Goal: Task Accomplishment & Management: Manage account settings

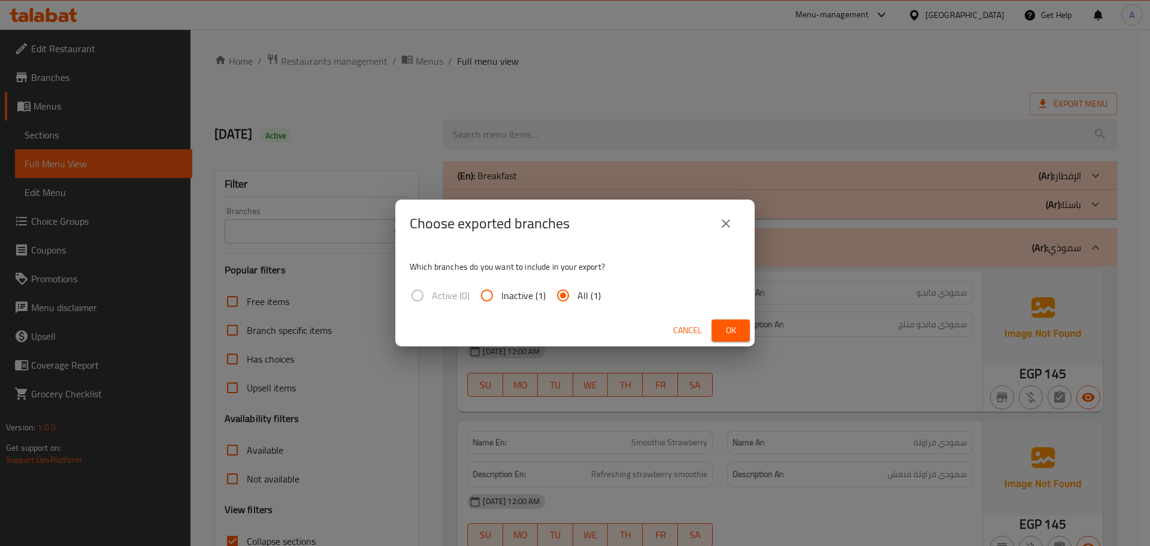
click at [679, 326] on span "Cancel" at bounding box center [687, 330] width 29 height 15
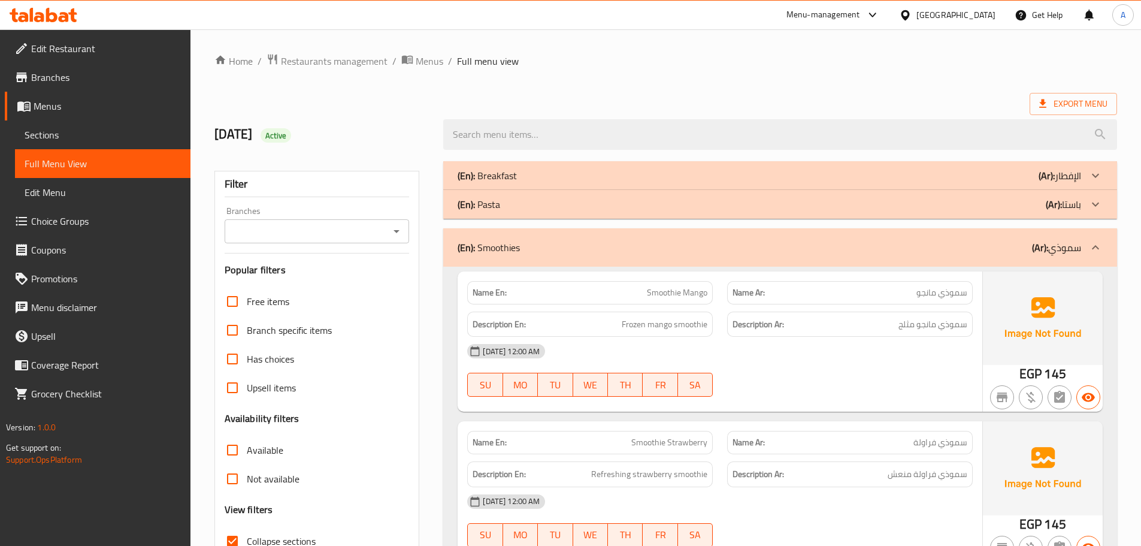
click at [993, 7] on div "Egypt" at bounding box center [947, 15] width 116 height 29
click at [979, 13] on div "Egypt" at bounding box center [955, 14] width 79 height 13
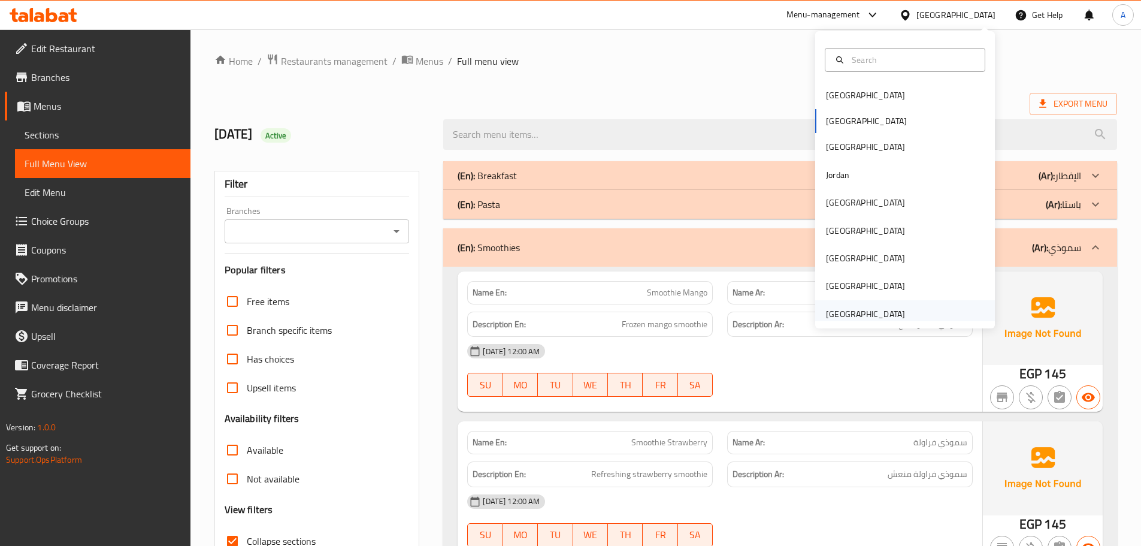
click at [834, 311] on div "[GEOGRAPHIC_DATA]" at bounding box center [865, 313] width 79 height 13
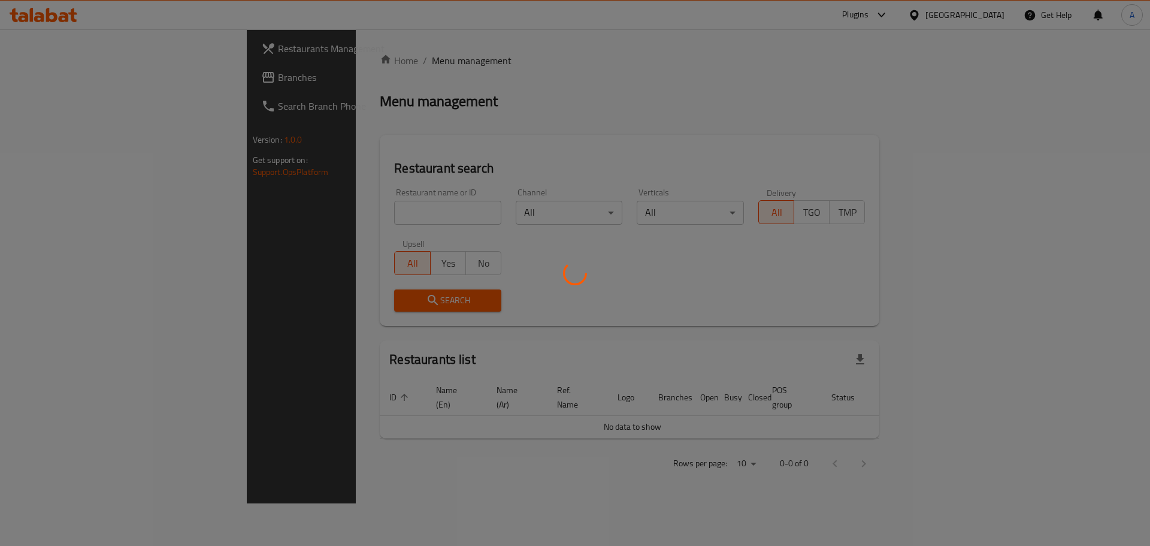
click at [272, 206] on div at bounding box center [575, 273] width 1150 height 546
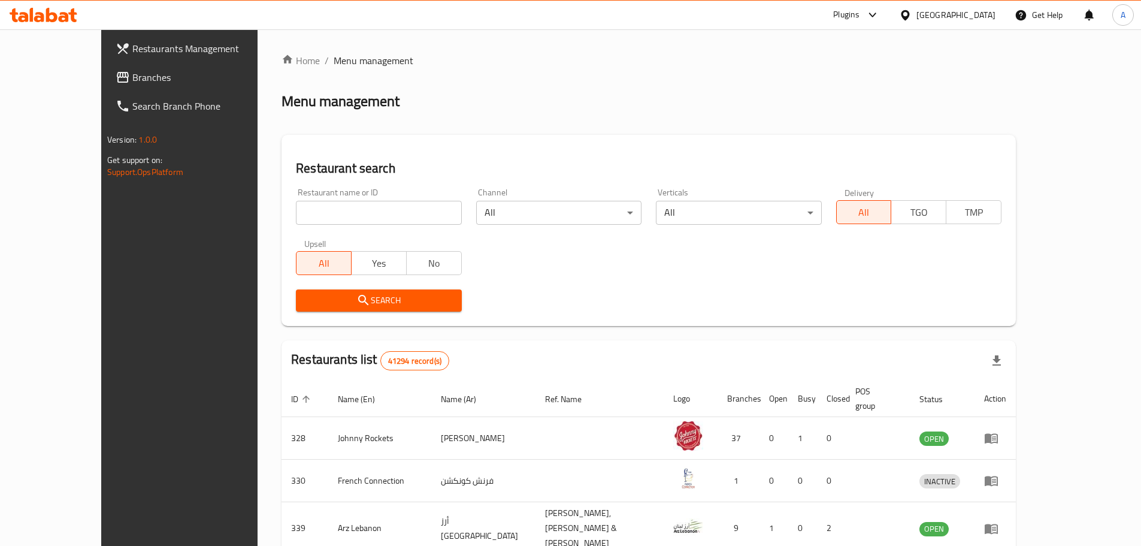
click at [117, 74] on icon at bounding box center [123, 77] width 12 height 11
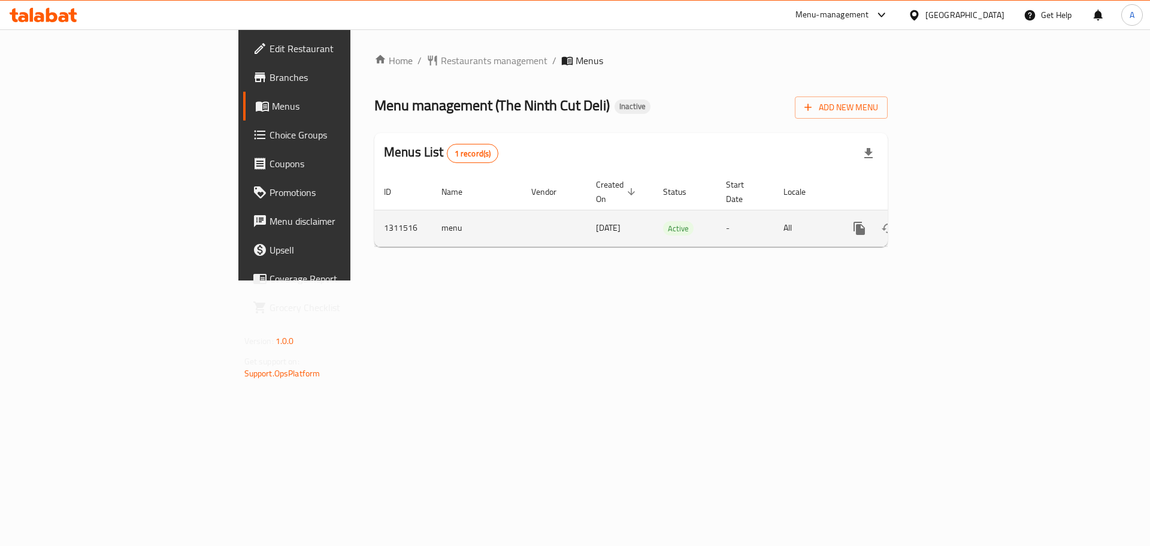
click at [951, 223] on icon "enhanced table" at bounding box center [945, 228] width 11 height 11
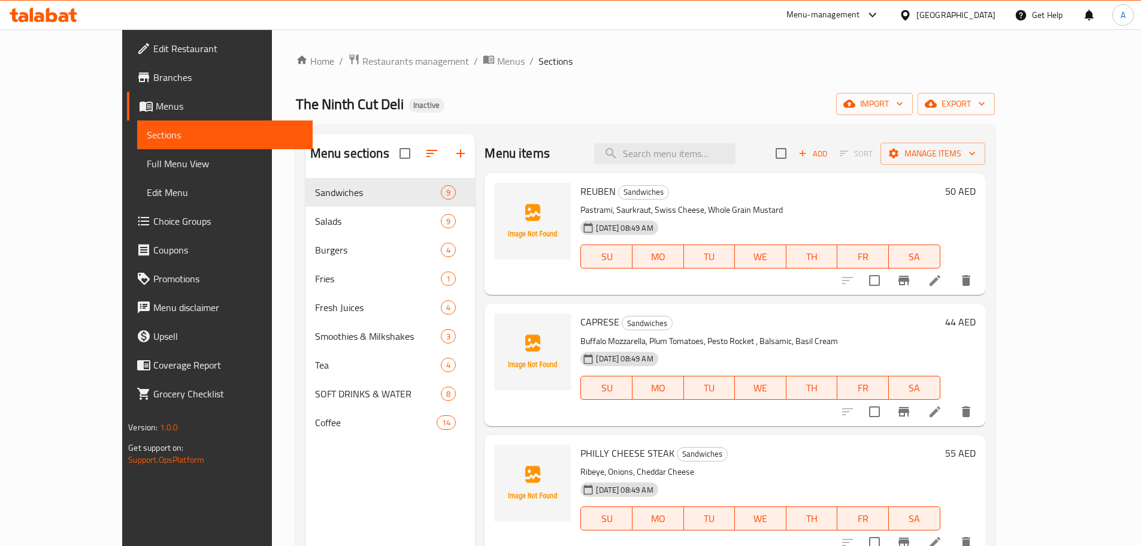
scroll to position [120, 0]
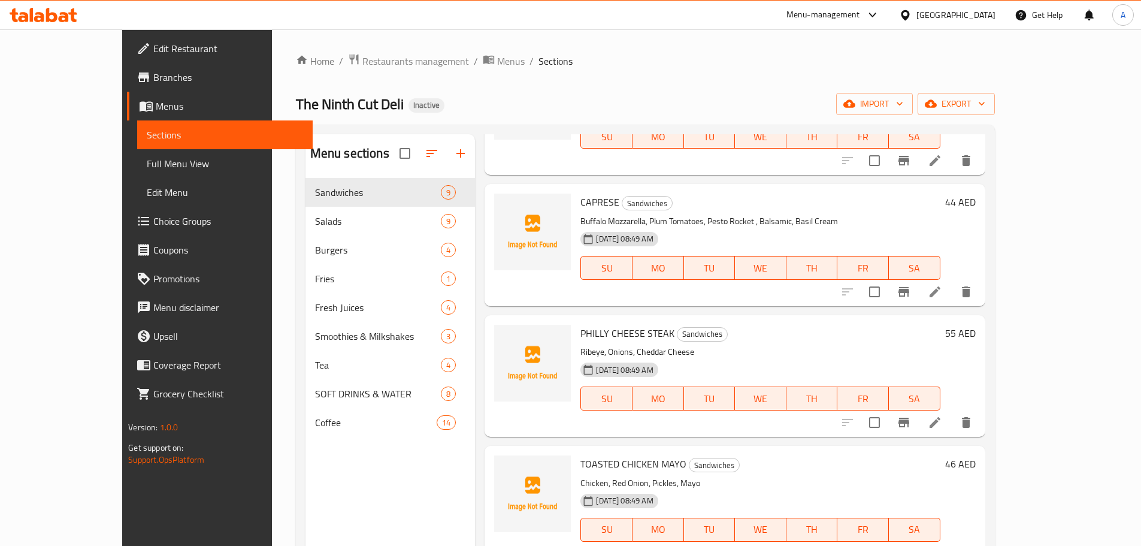
click at [787, 343] on div "PHILLY CHEESE STEAK Sandwiches Ribeye, Onions, Cheddar Cheese 14-09-2025 08:49 …" at bounding box center [760, 376] width 369 height 112
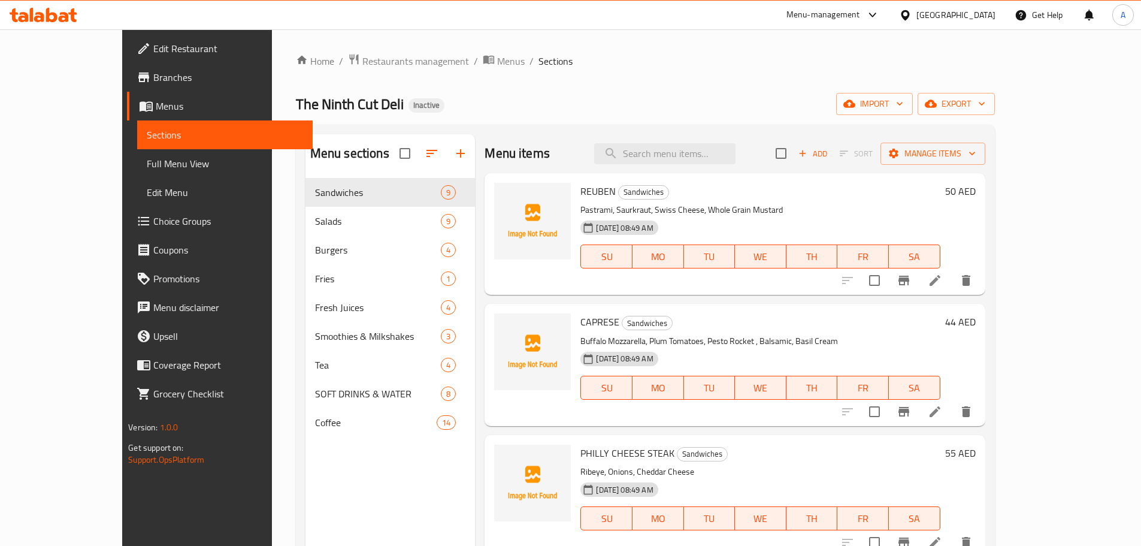
click at [147, 164] on span "Full Menu View" at bounding box center [225, 163] width 156 height 14
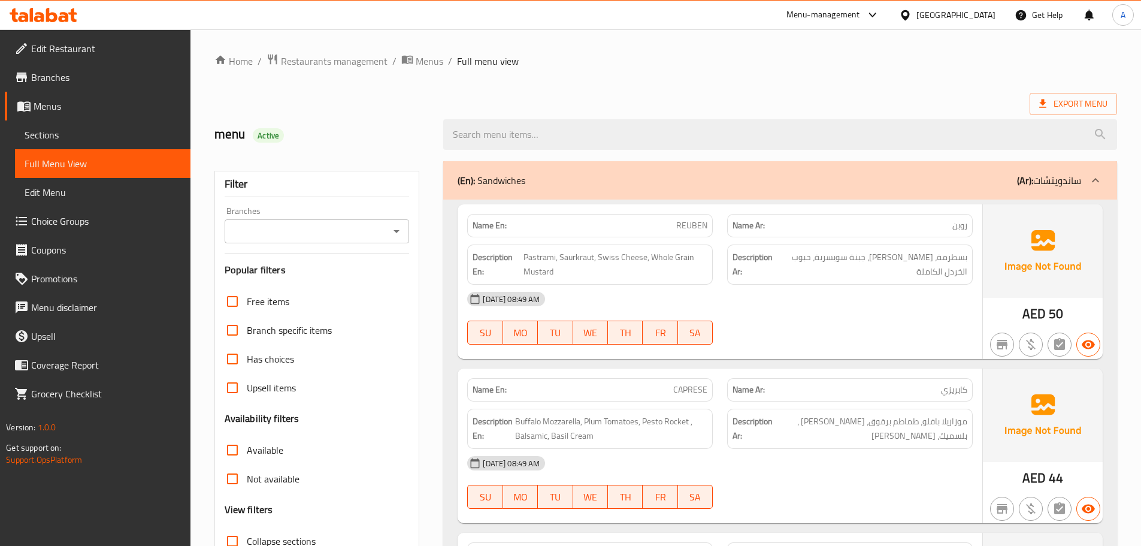
scroll to position [180, 0]
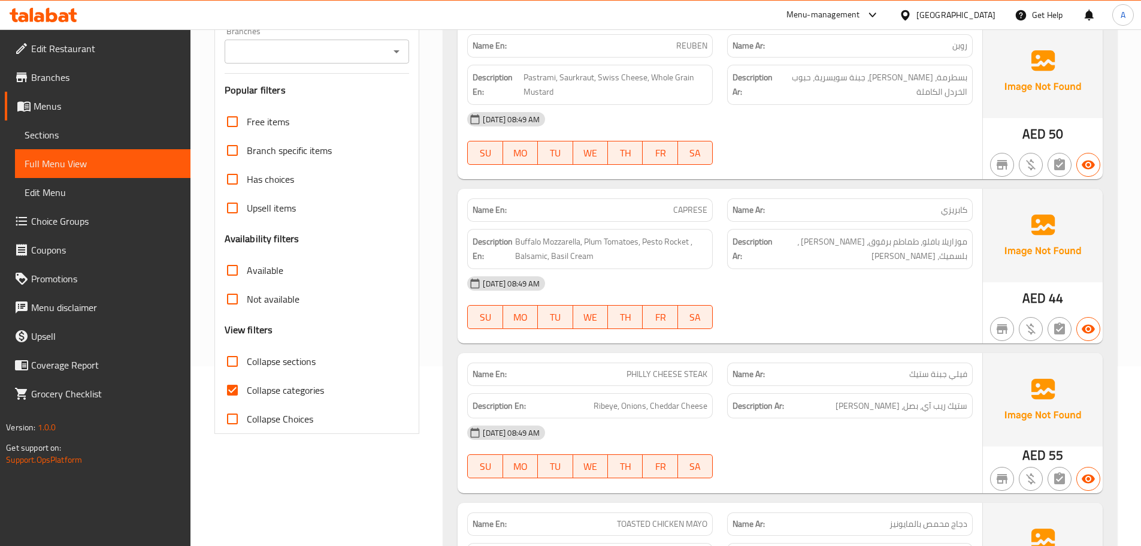
click at [266, 385] on span "Collapse categories" at bounding box center [285, 390] width 77 height 14
click at [247, 385] on input "Collapse categories" at bounding box center [232, 390] width 29 height 29
checkbox input "false"
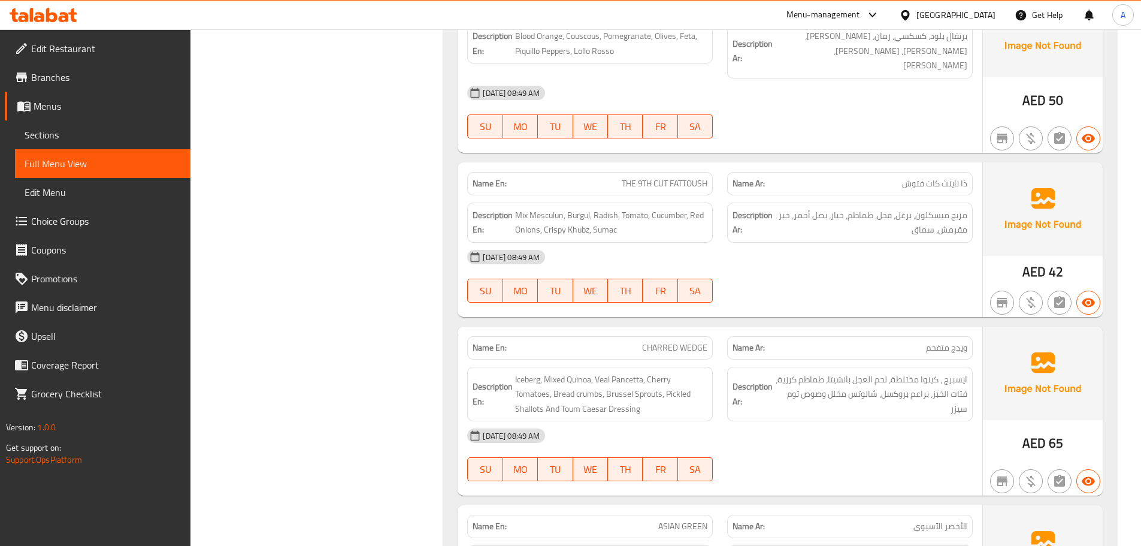
scroll to position [1917, 0]
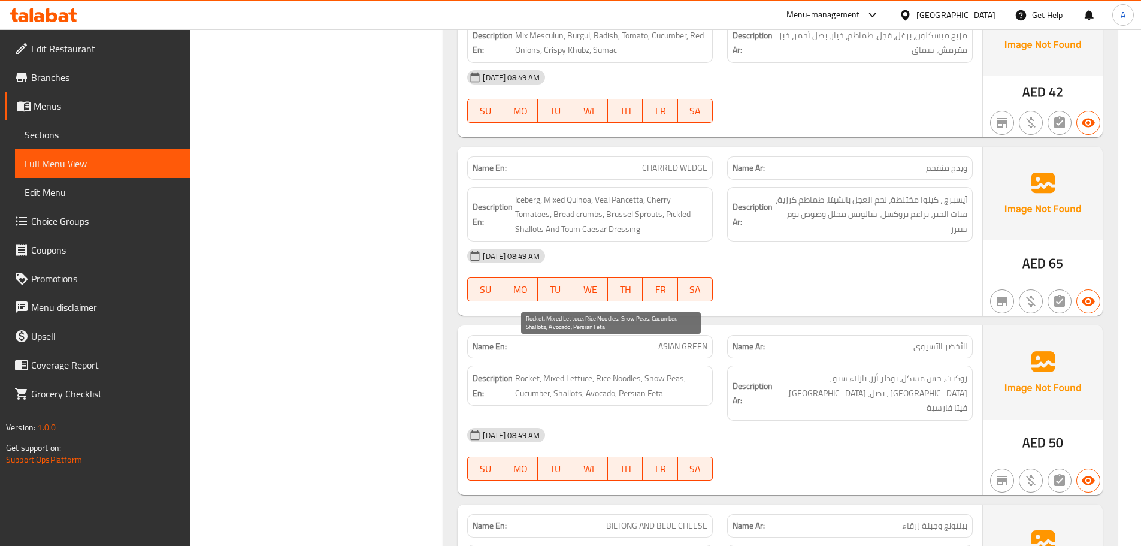
click at [532, 371] on span "Rocket, Mixed Lettuce, Rice Noodles, Snow Peas, Cucumber, Shallots, Avocado, Pe…" at bounding box center [611, 385] width 192 height 29
click at [849, 420] on div "[DATE] 08:49 AM" at bounding box center [720, 434] width 520 height 29
click at [913, 420] on div "[DATE] 08:49 AM" at bounding box center [720, 434] width 520 height 29
click at [663, 340] on span "ASIAN GREEN" at bounding box center [682, 346] width 49 height 13
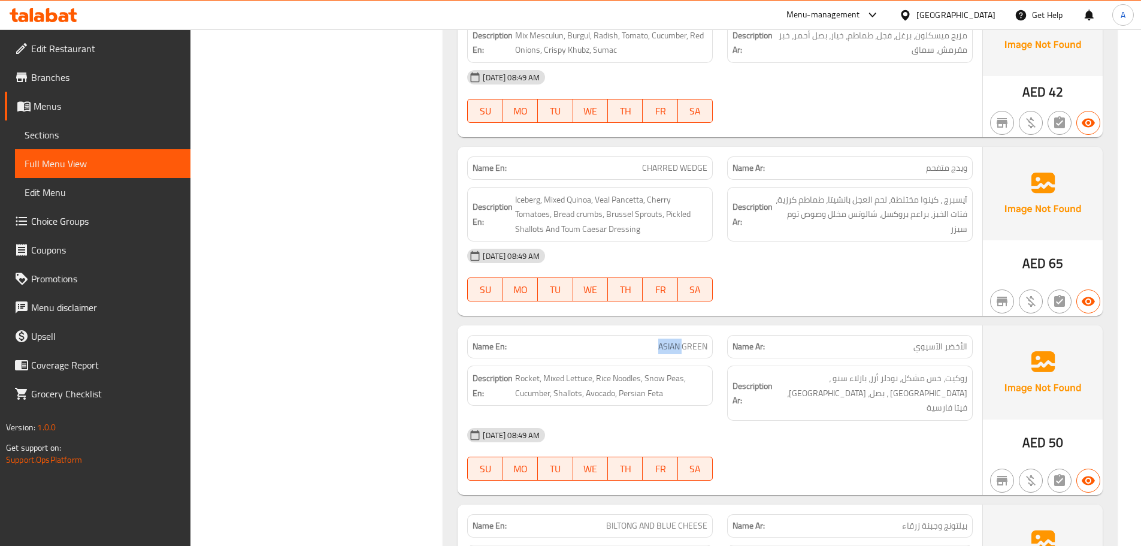
click at [663, 340] on span "ASIAN GREEN" at bounding box center [682, 346] width 49 height 13
copy span "ASIAN GREEN"
click at [857, 420] on div "[DATE] 08:49 AM" at bounding box center [720, 434] width 520 height 29
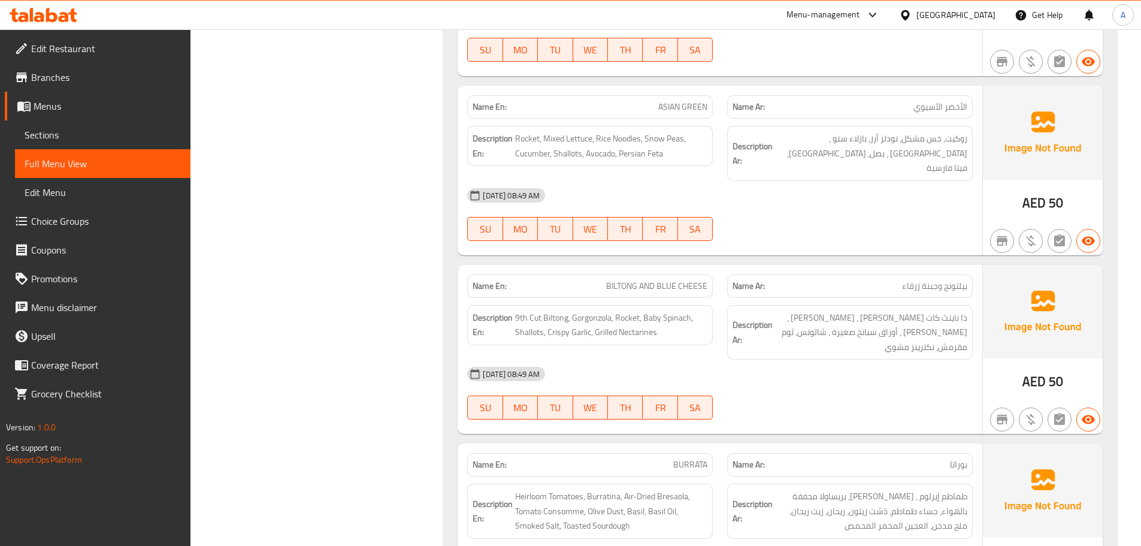
scroll to position [2216, 0]
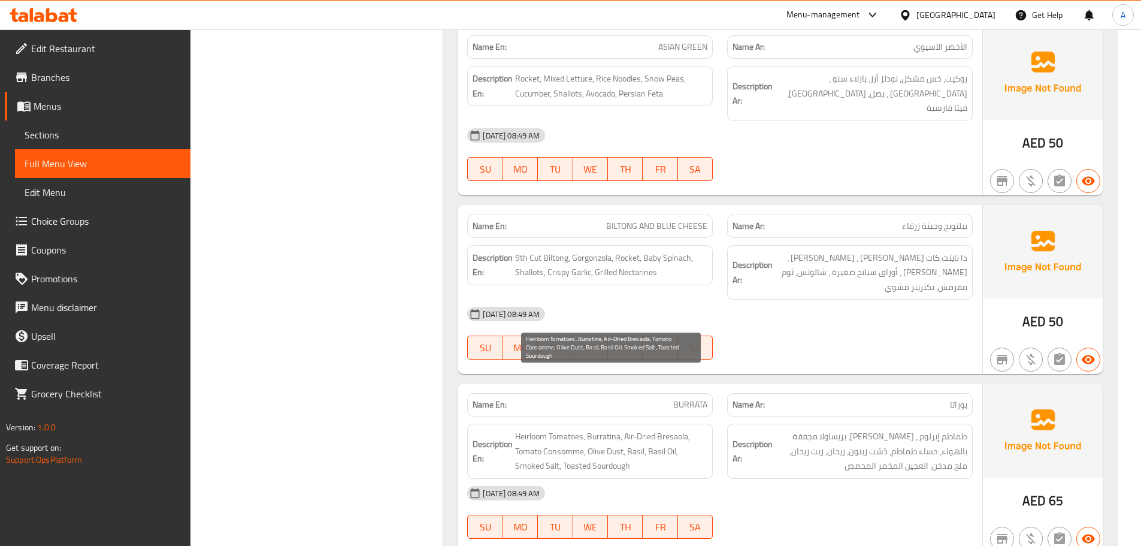
click at [564, 429] on span "Heirloom Tomatoes, Burratina, Air-Dried Bresaola, Tomato Consomme, Olive Dust, …" at bounding box center [611, 451] width 192 height 44
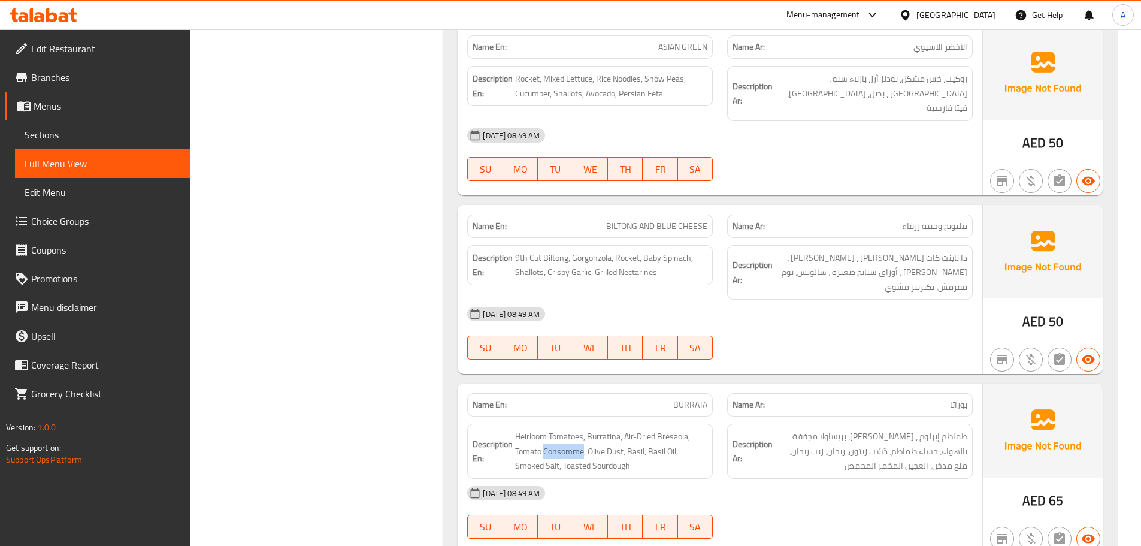
copy span "Consomme"
click at [851, 479] on div "[DATE] 08:49 AM" at bounding box center [720, 493] width 520 height 29
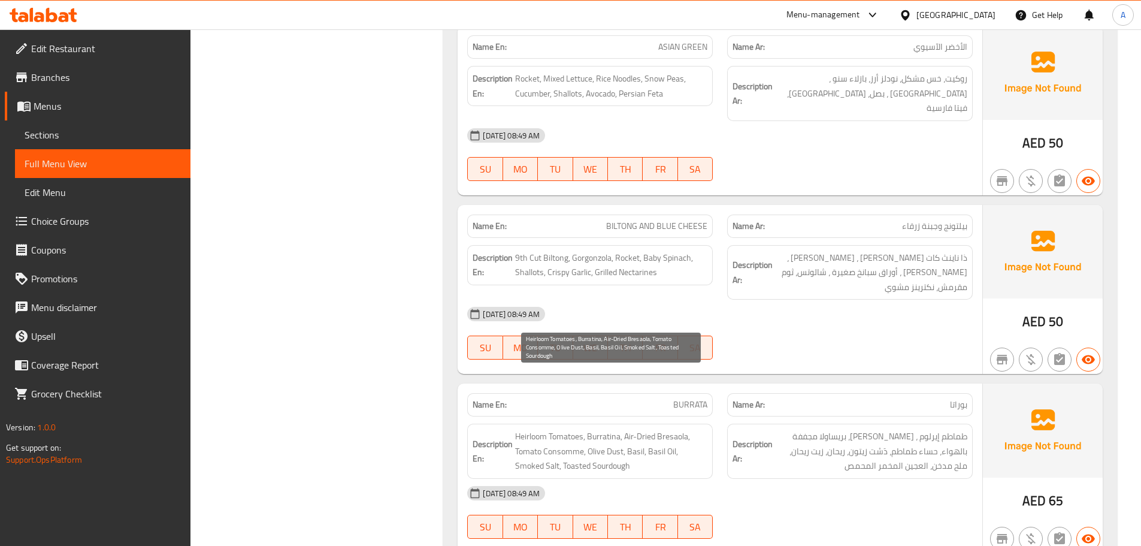
click at [604, 429] on span "Heirloom Tomatoes, Burratina, Air-Dried Bresaola, Tomato Consomme, Olive Dust, …" at bounding box center [611, 451] width 192 height 44
copy span "Heirloom Tomatoes, Burratina, Air-Dried Bresaola, Tomato Consomme, Olive Dust, …"
click at [797, 479] on div "[DATE] 08:49 AM" at bounding box center [720, 493] width 520 height 29
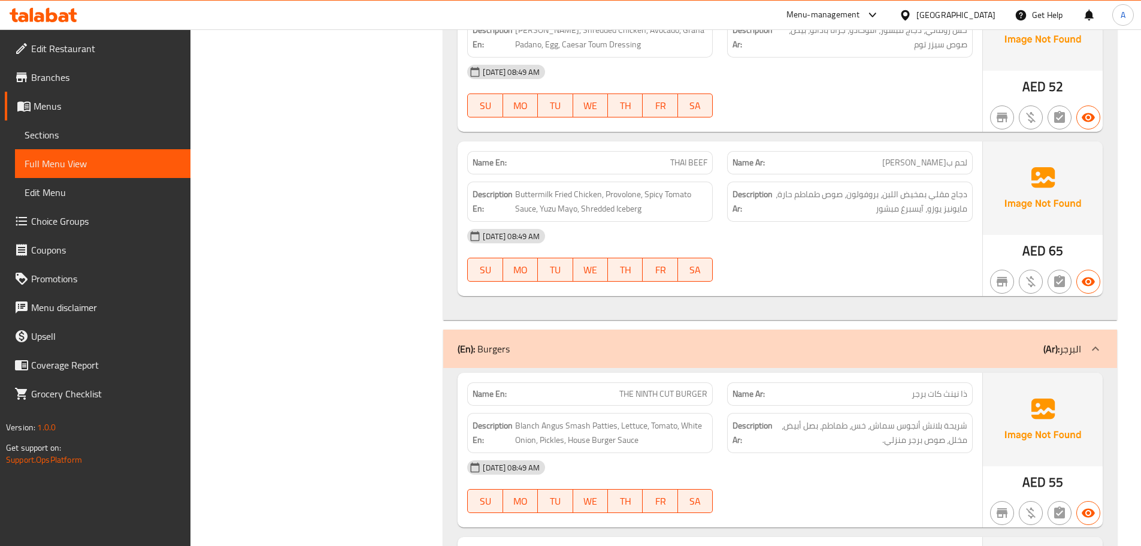
scroll to position [3055, 0]
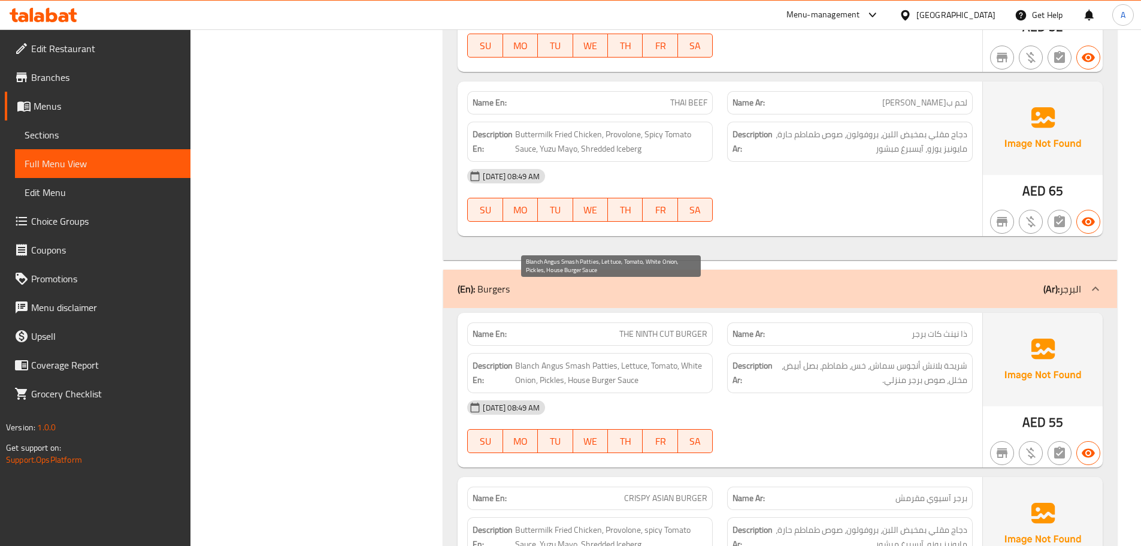
click at [653, 358] on span "Blanch Angus Smash Patties, Lettuce, Tomato, White Onion, Pickles, House Burger…" at bounding box center [611, 372] width 192 height 29
copy span "Blanch Angus Smash Patties, Lettuce, Tomato, White Onion, Pickles, House Burger…"
click at [850, 393] on div "[DATE] 08:49 AM" at bounding box center [720, 407] width 520 height 29
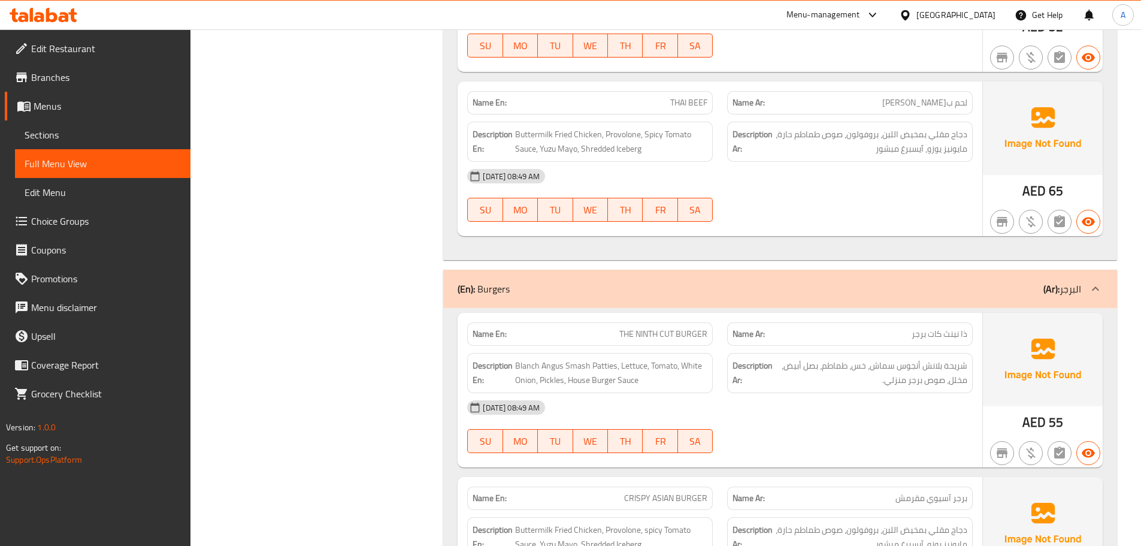
scroll to position [2995, 0]
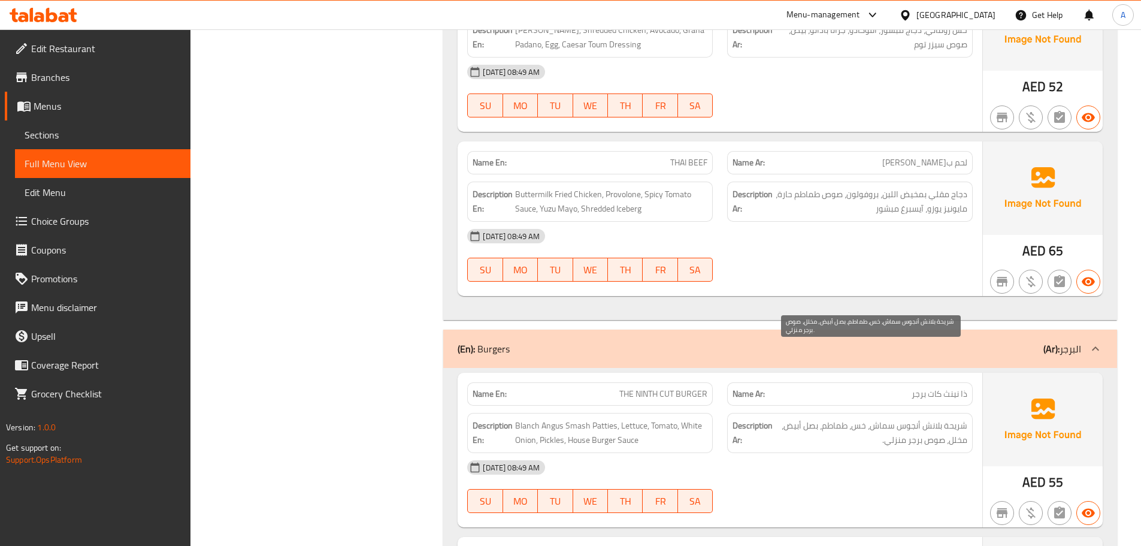
click at [827, 453] on div "14-09-2025 08:49 AM SU MO TU WE TH FR SA" at bounding box center [720, 486] width 520 height 67
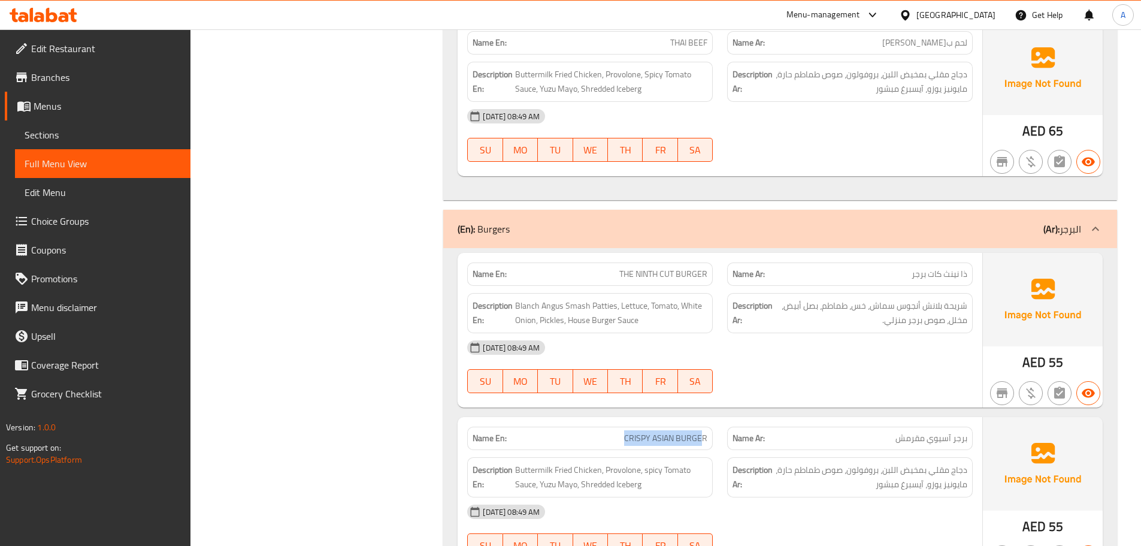
scroll to position [3175, 0]
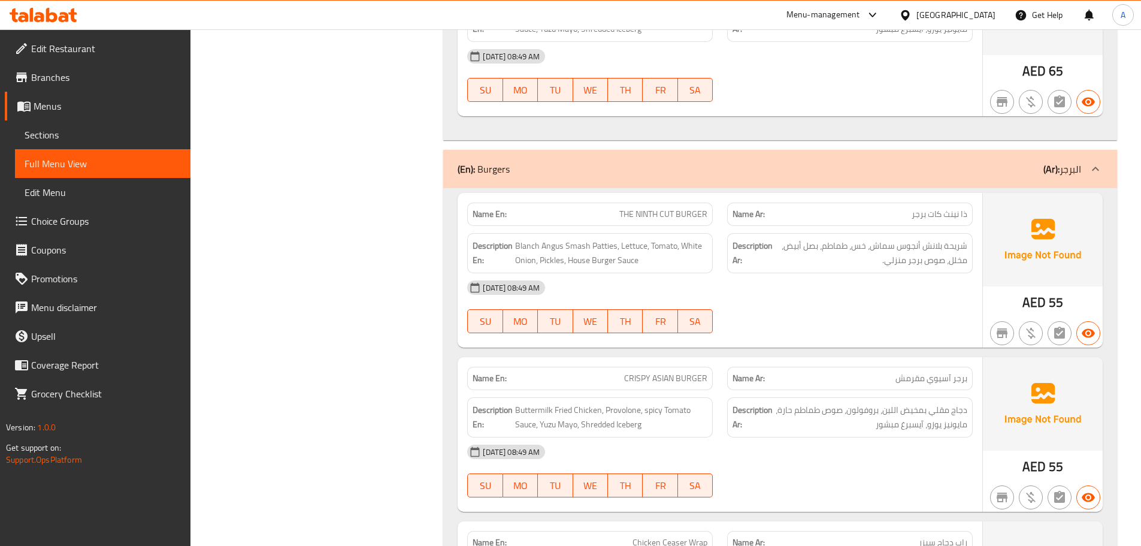
click at [901, 437] on div "[DATE] 08:49 AM" at bounding box center [720, 451] width 520 height 29
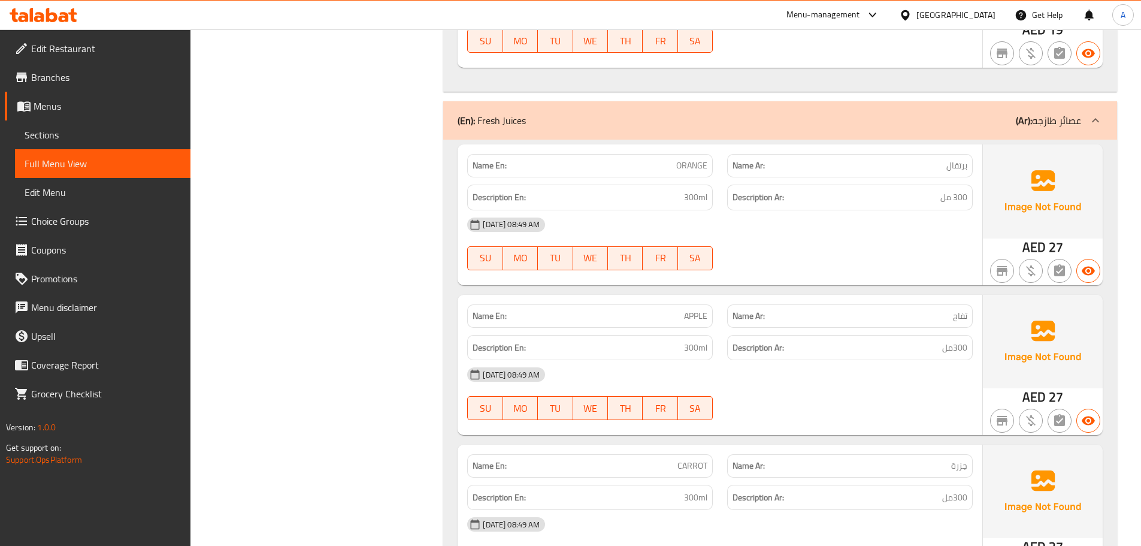
scroll to position [4313, 0]
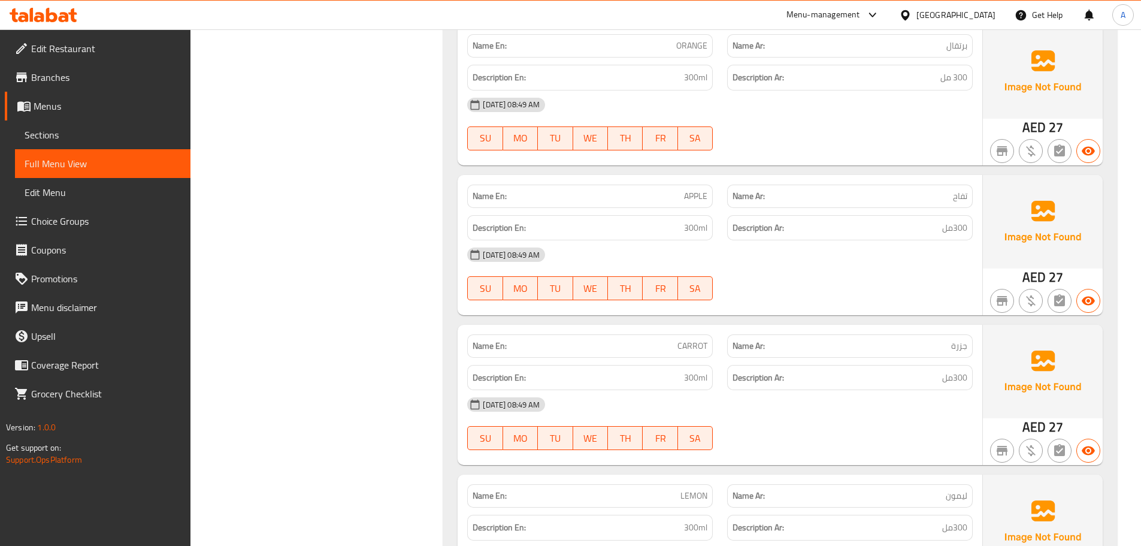
click at [955, 340] on span "جزرة" at bounding box center [959, 346] width 16 height 13
copy span "جزرة"
click at [839, 390] on div "14-09-2025 08:49 AM SU MO TU WE TH FR SA" at bounding box center [720, 423] width 520 height 67
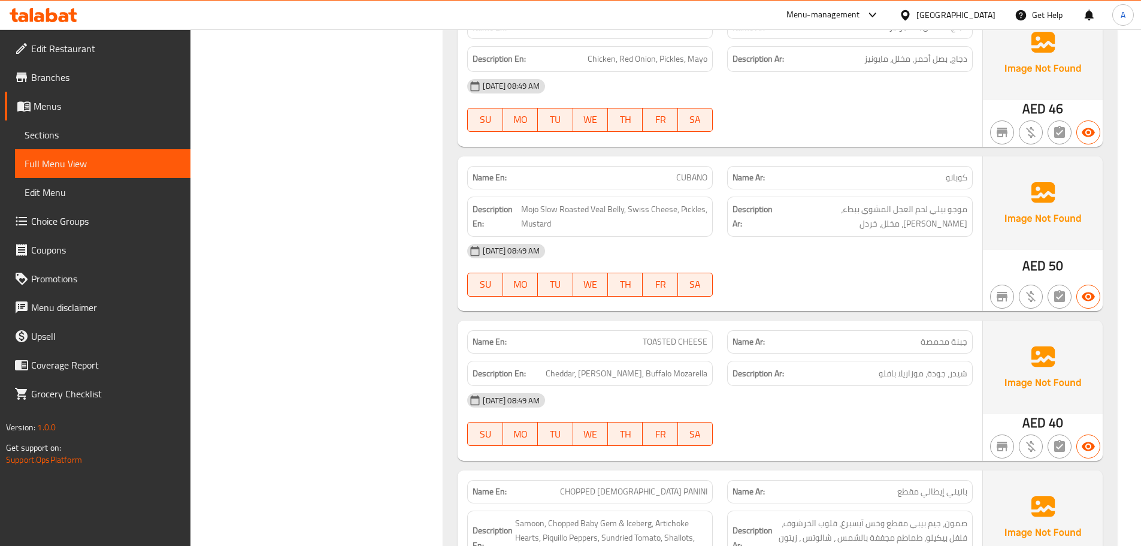
scroll to position [0, 0]
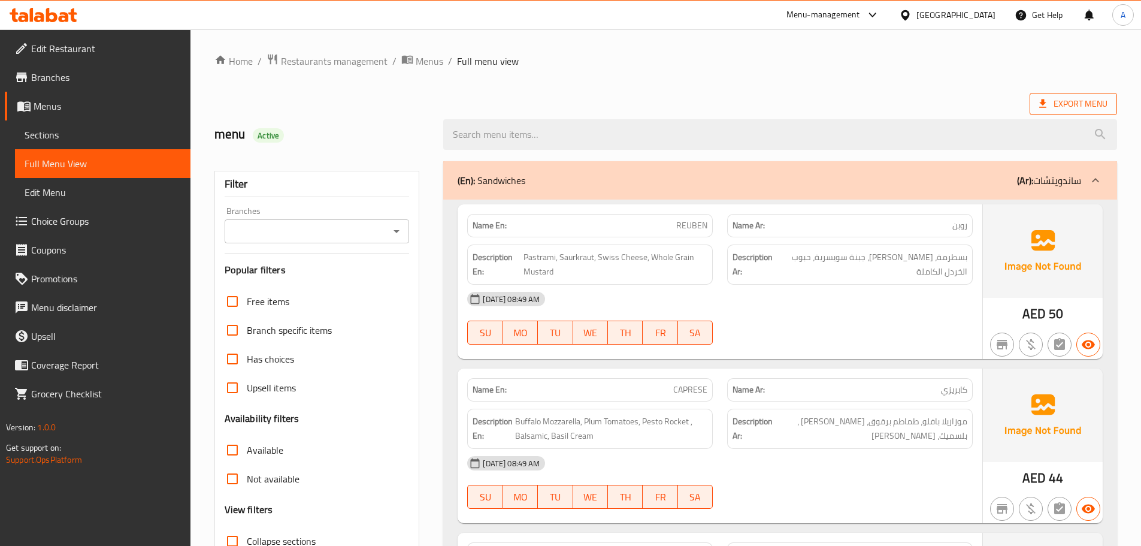
click at [1096, 96] on span "Export Menu" at bounding box center [1073, 103] width 68 height 15
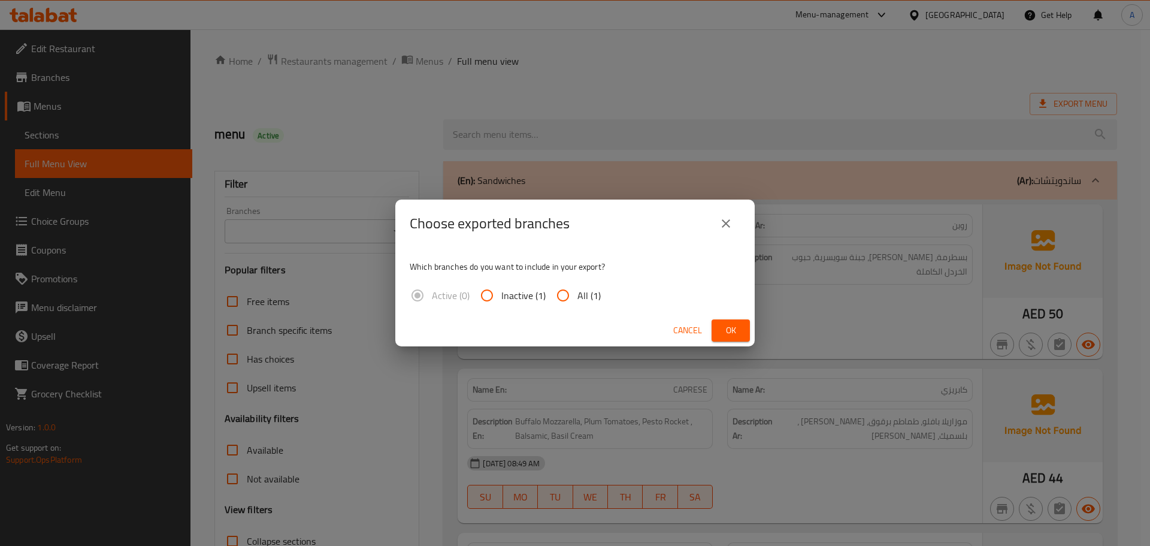
click at [556, 302] on input "All (1)" at bounding box center [563, 295] width 29 height 29
radio input "true"
click at [755, 338] on div "Choose exported branches Which branches do you want to include in your export? …" at bounding box center [575, 273] width 1150 height 546
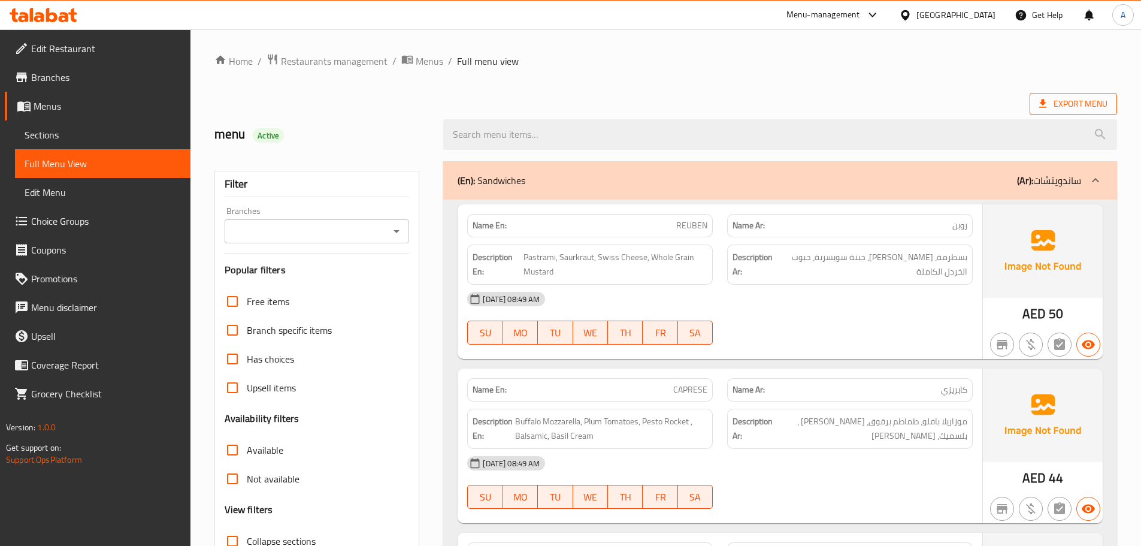
click at [1084, 100] on span "Export Menu" at bounding box center [1073, 103] width 68 height 15
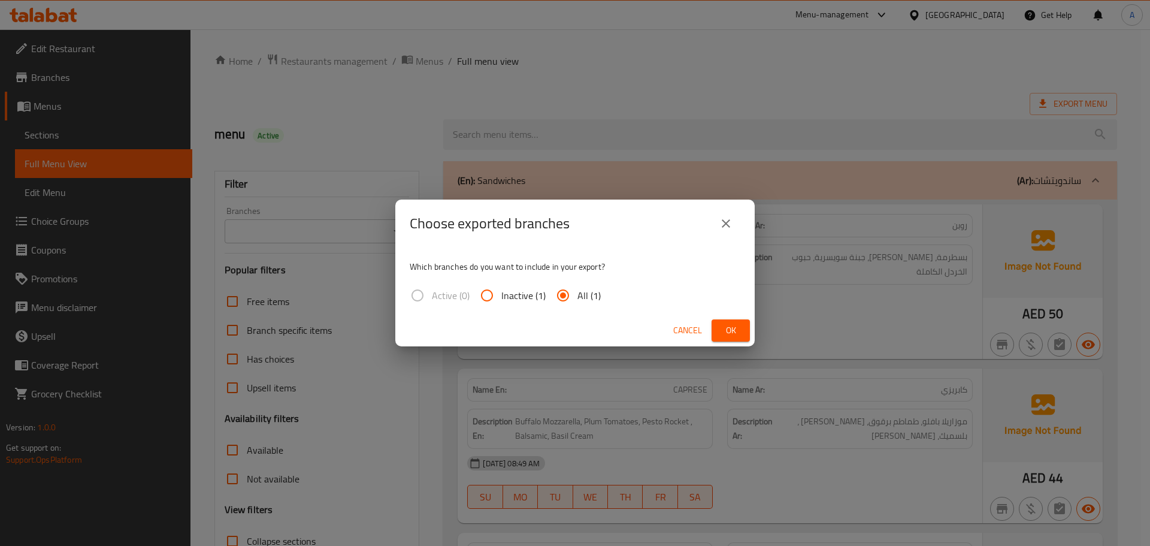
click at [721, 325] on span "Ok" at bounding box center [730, 330] width 19 height 15
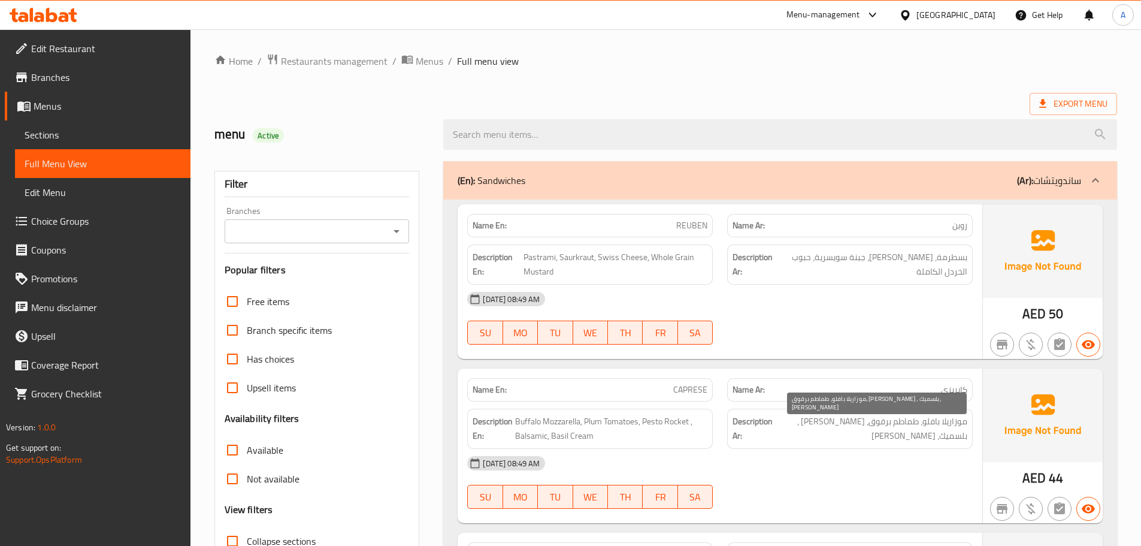
click at [950, 424] on span "موزاريلا بافلو، طماطم برقوق، [PERSON_NAME] ، بلسميك، [PERSON_NAME]" at bounding box center [871, 428] width 192 height 29
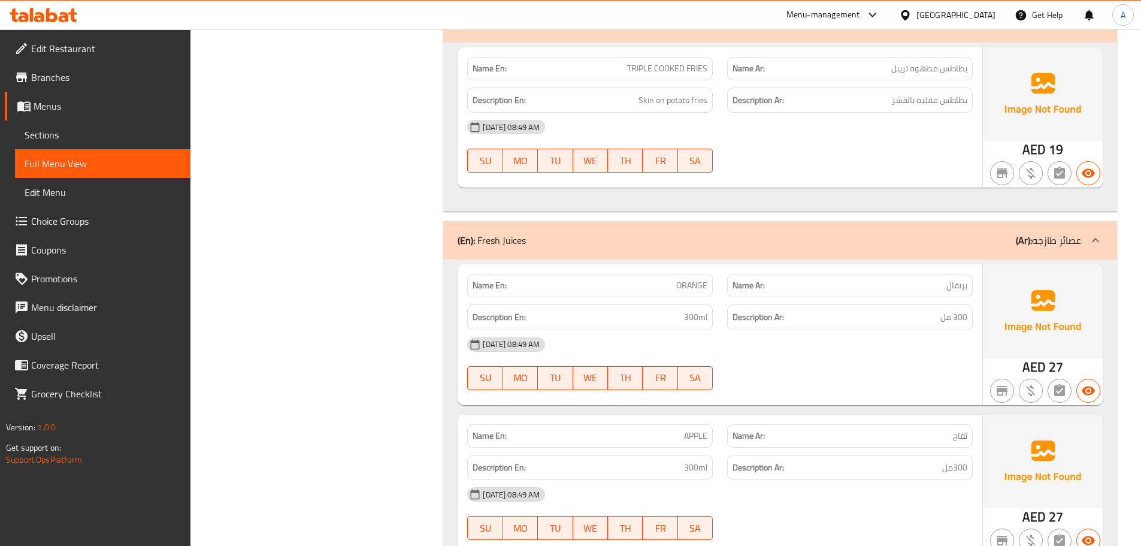
scroll to position [4013, 0]
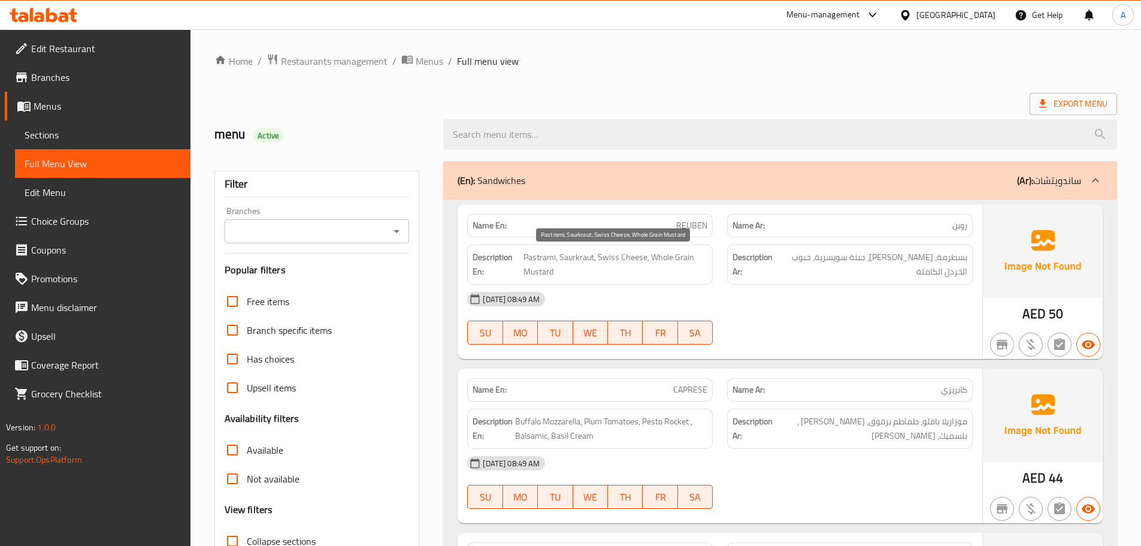
click at [567, 262] on span "Pastrami, Saurkraut, Swiss Cheese, Whole Grain Mustard" at bounding box center [616, 264] width 184 height 29
click at [83, 137] on span "Sections" at bounding box center [103, 135] width 156 height 14
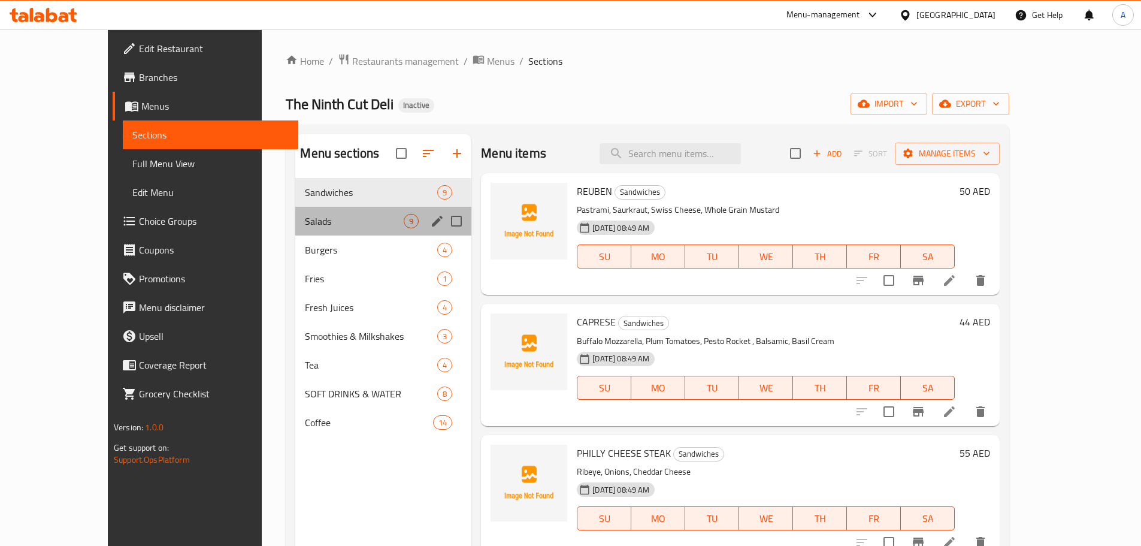
click at [295, 211] on div "Salads 9" at bounding box center [383, 221] width 176 height 29
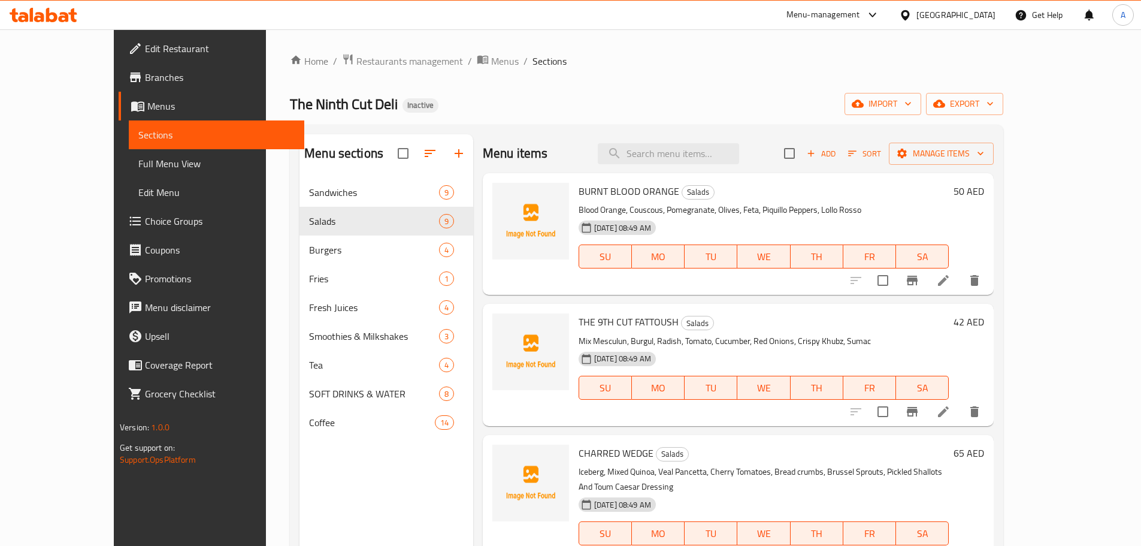
click at [835, 325] on h6 "THE 9TH CUT FATTOUSH Salads" at bounding box center [764, 321] width 370 height 17
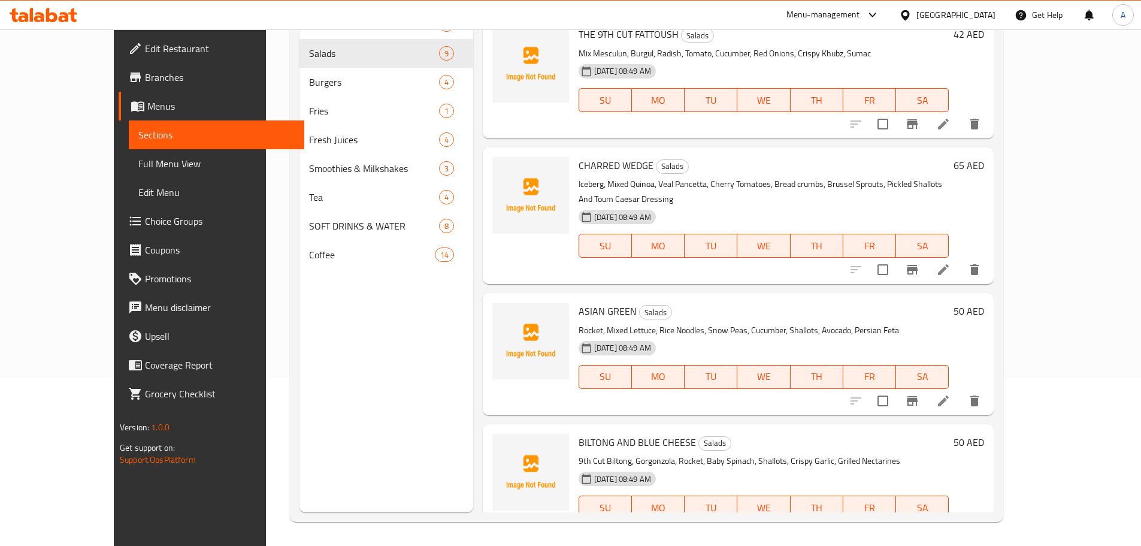
scroll to position [180, 0]
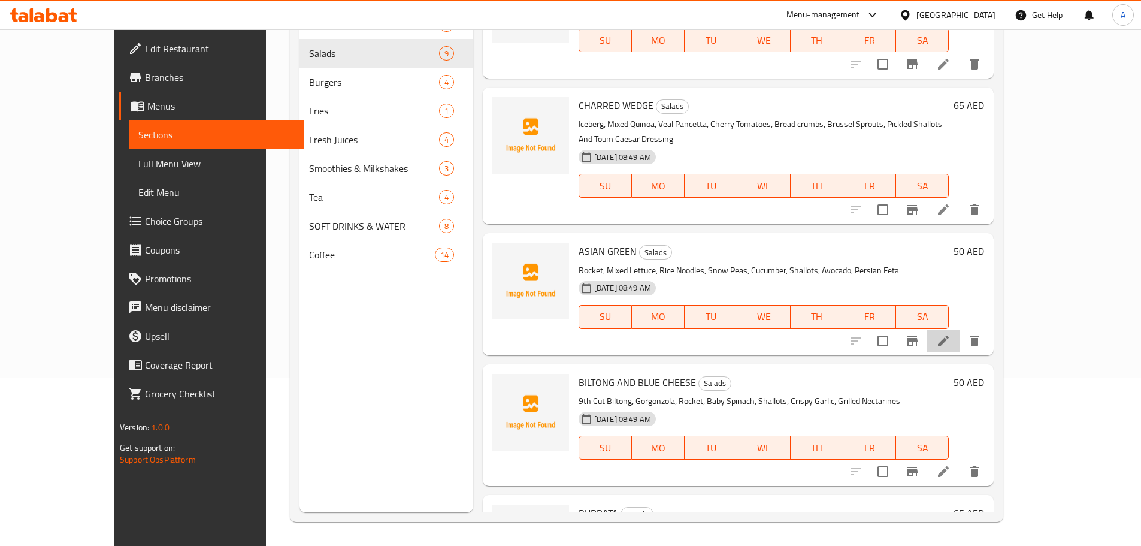
click at [949, 335] on icon at bounding box center [943, 340] width 11 height 11
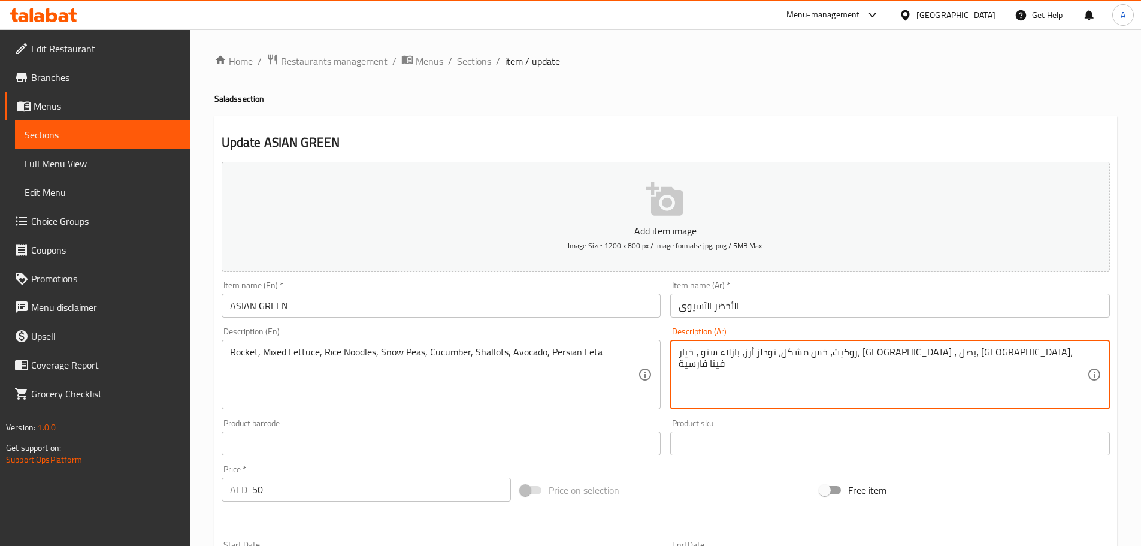
type textarea "روكيت، خس مشكل، نودلز أرز، بازلاء سنو ، خيار، [GEOGRAPHIC_DATA] ، بصل، [GEOGRAP…"
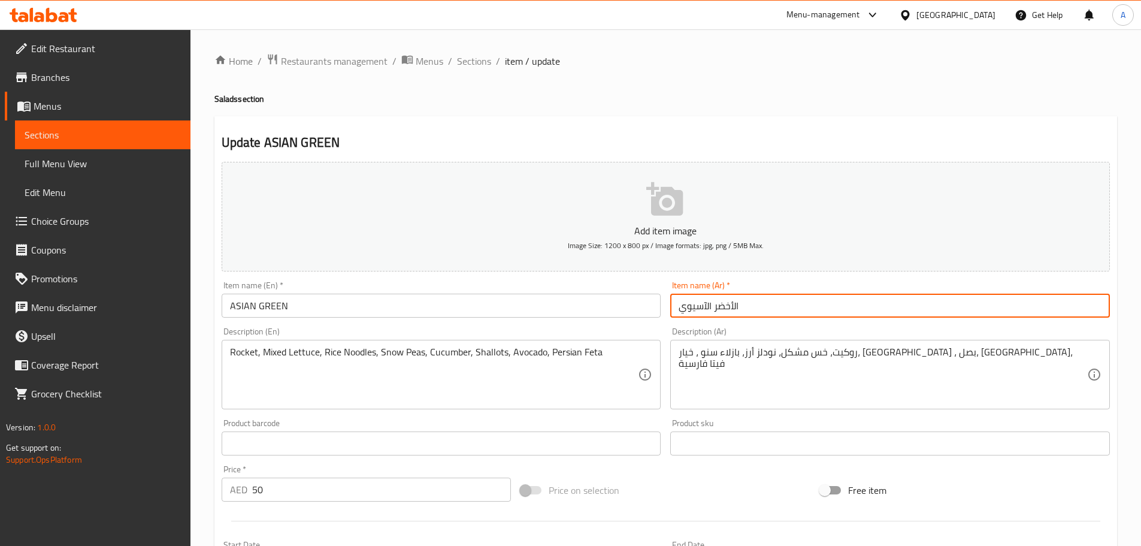
click at [789, 312] on input "الأخضر الآسيوي" at bounding box center [890, 306] width 440 height 24
click at [480, 65] on span "Sections" at bounding box center [474, 61] width 34 height 14
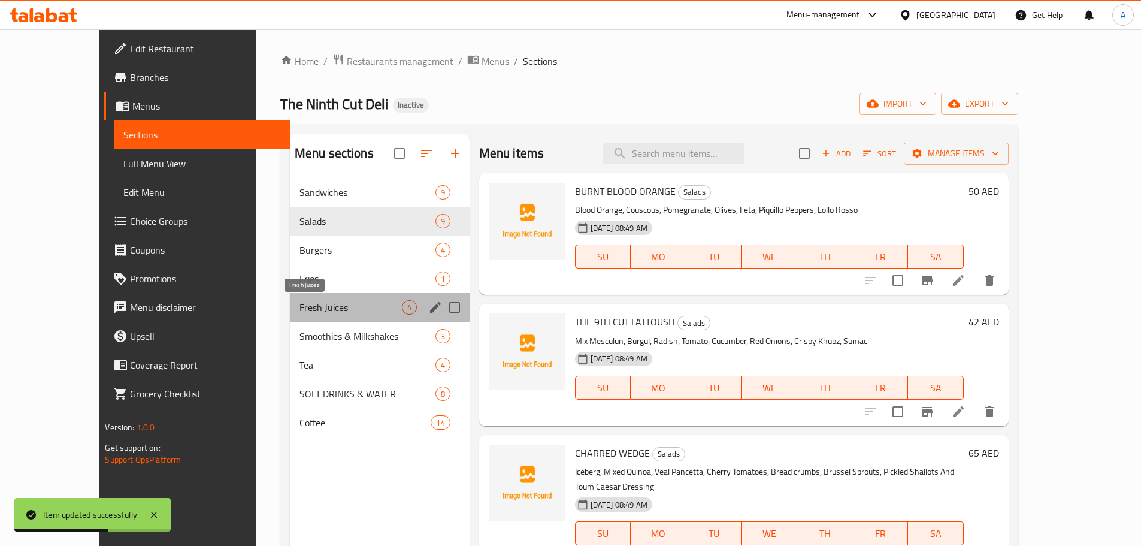
click at [299, 309] on span "Fresh Juices" at bounding box center [350, 307] width 102 height 14
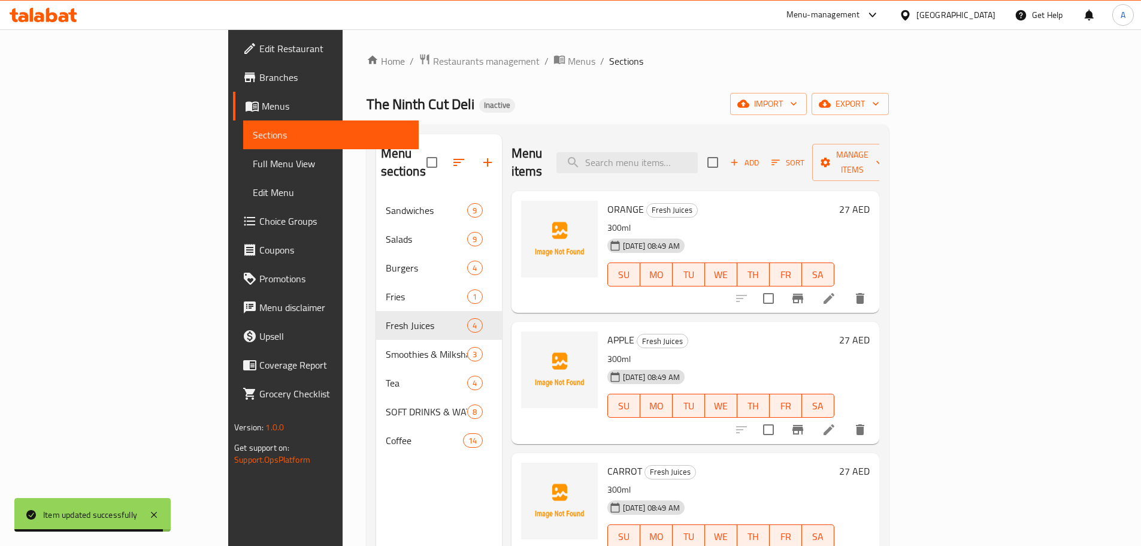
click at [607, 462] on span "CARROT" at bounding box center [624, 471] width 35 height 18
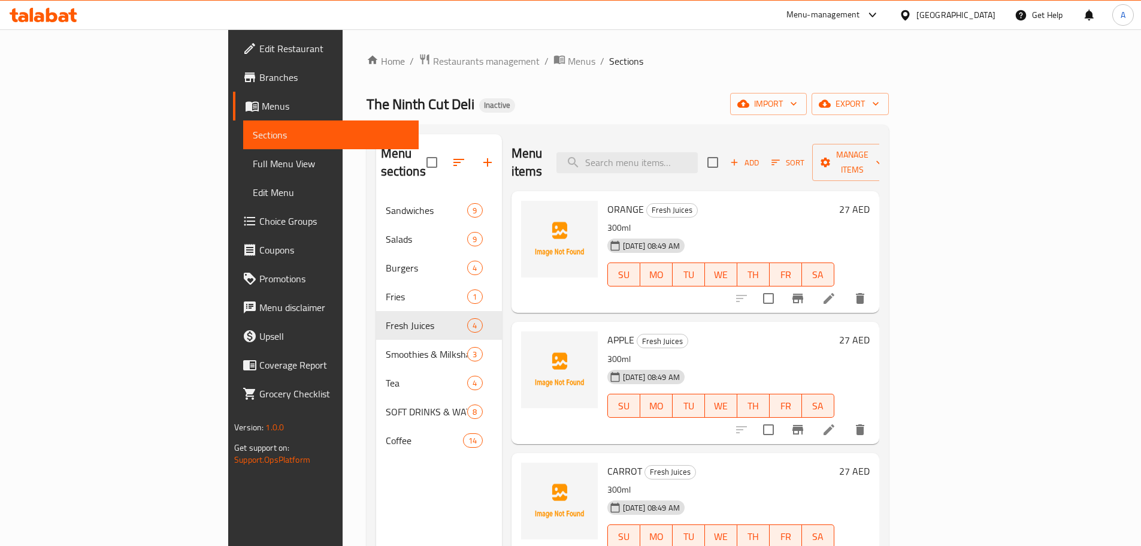
scroll to position [8, 0]
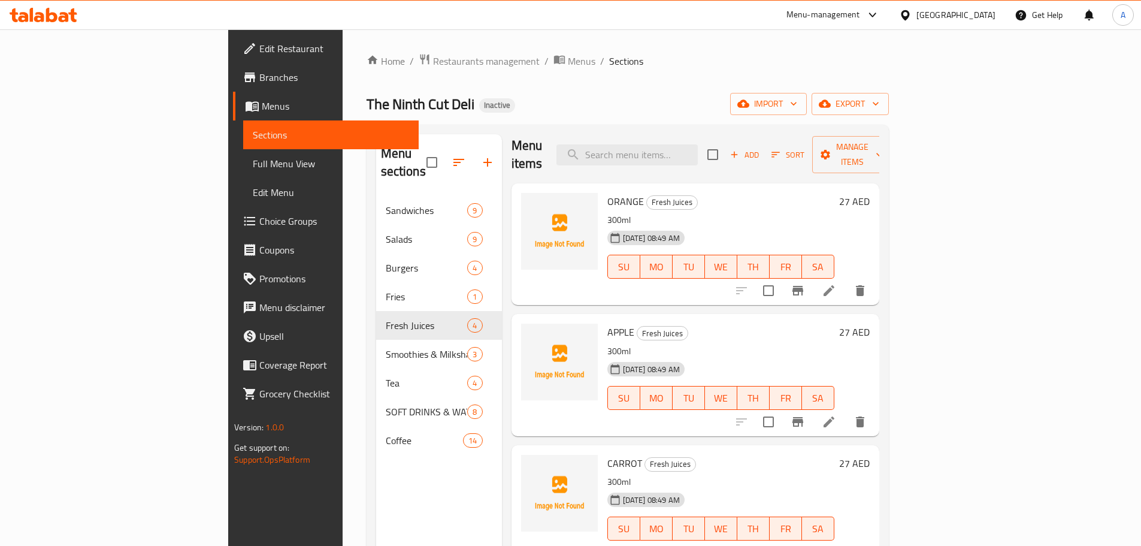
click at [836, 545] on icon at bounding box center [829, 552] width 14 height 14
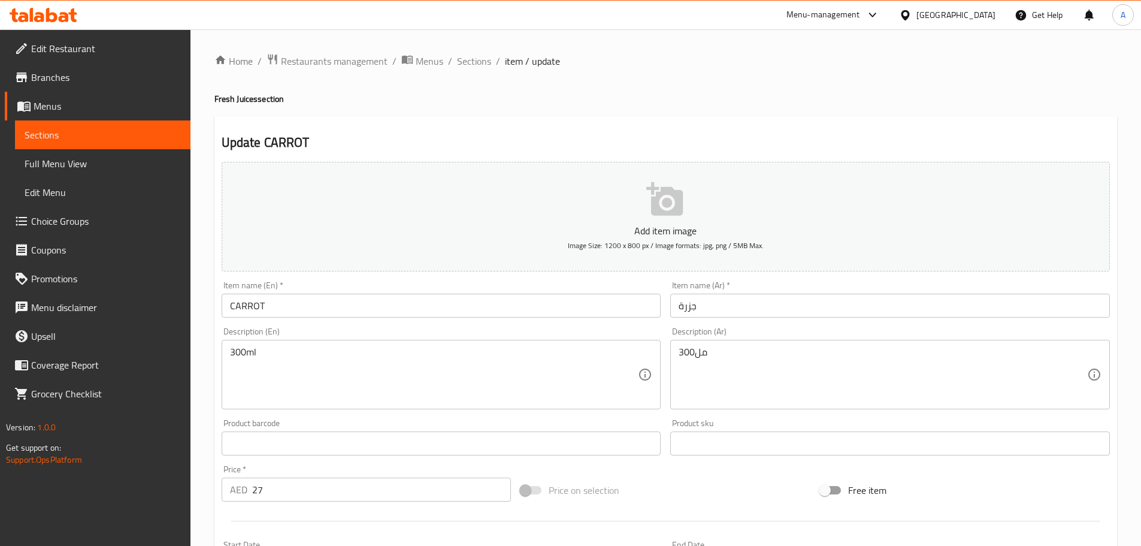
click at [748, 320] on div "Item name (Ar)   * جزرة Item name (Ar) *" at bounding box center [889, 299] width 449 height 46
click at [754, 306] on input "جزرة" at bounding box center [890, 306] width 440 height 24
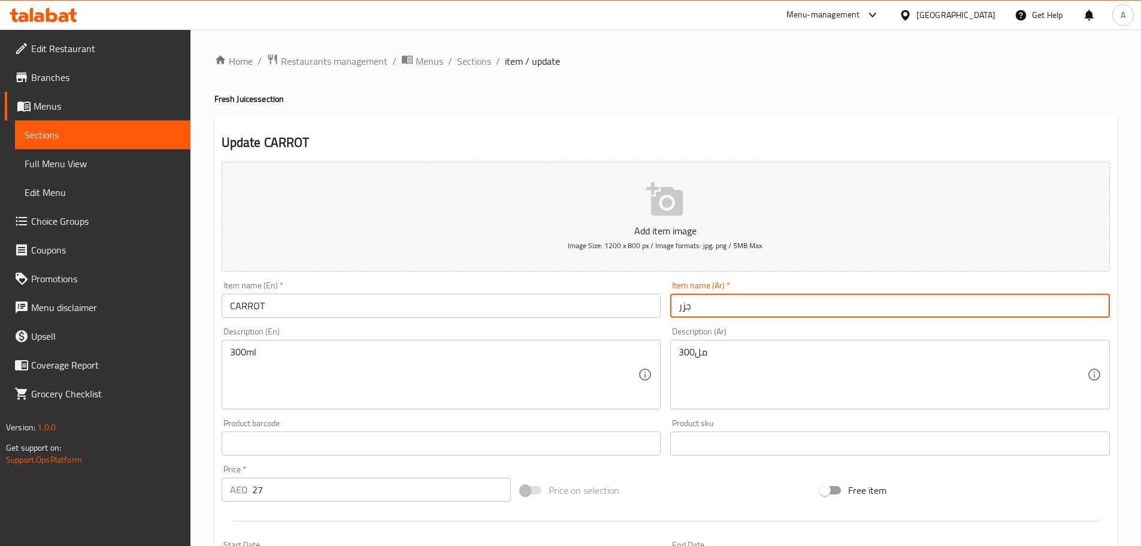
type input "جزر"
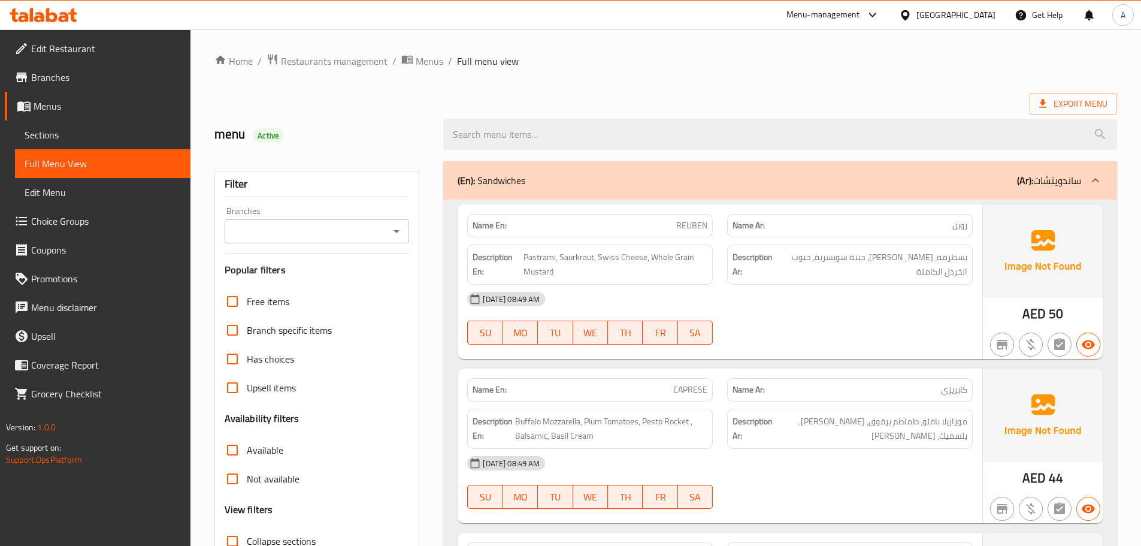
scroll to position [240, 0]
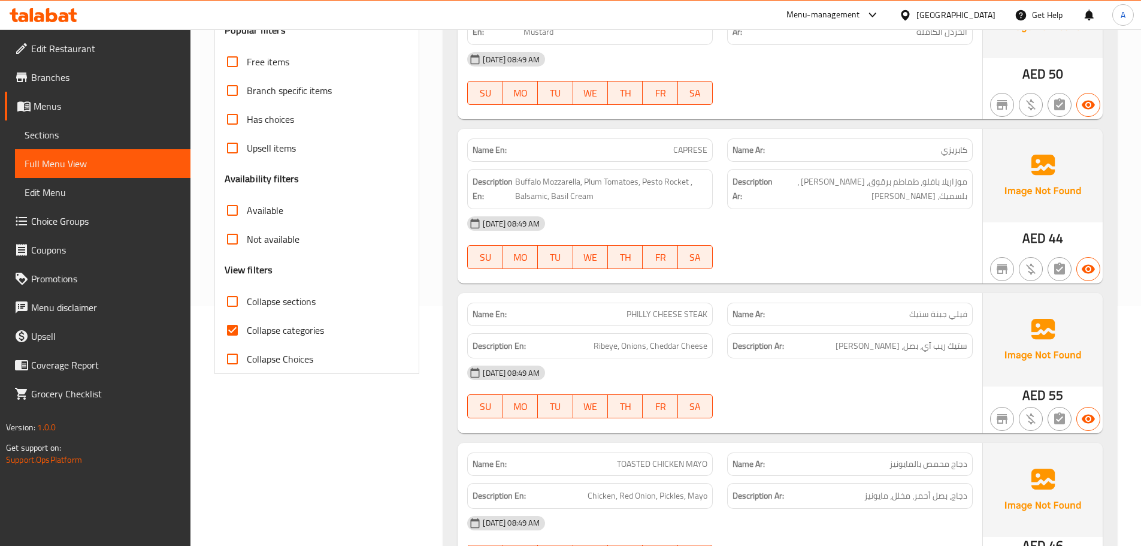
click at [278, 337] on span "Collapse categories" at bounding box center [285, 330] width 77 height 14
click at [247, 337] on input "Collapse categories" at bounding box center [232, 330] width 29 height 29
checkbox input "false"
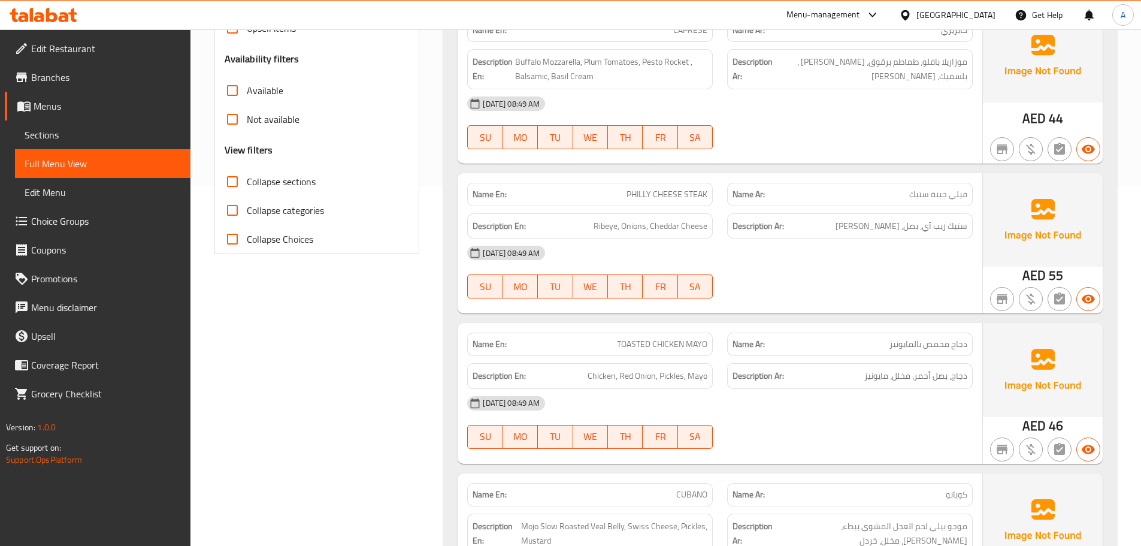
scroll to position [0, 0]
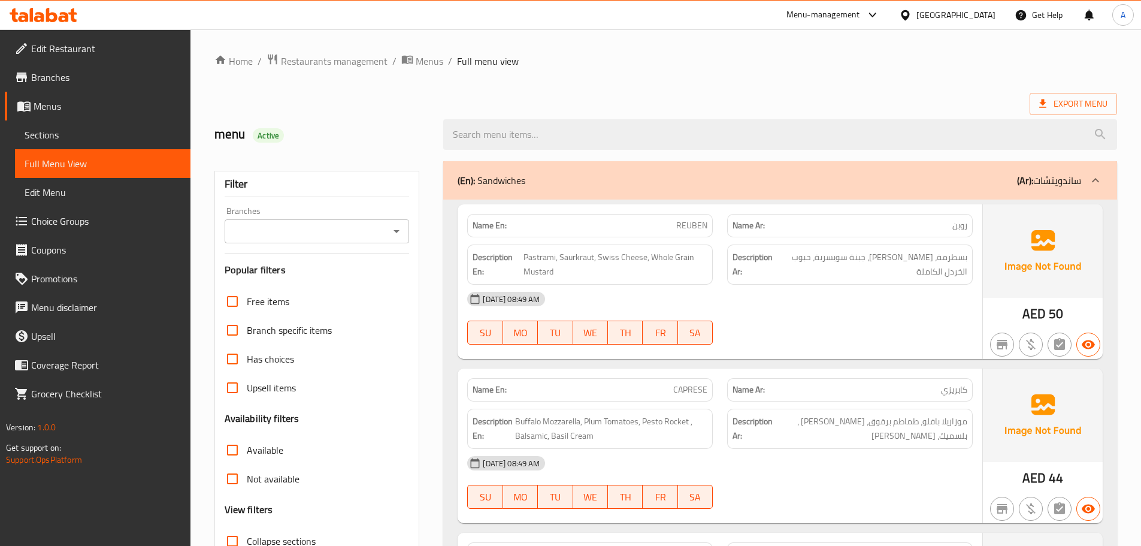
click at [900, 93] on div "Export Menu" at bounding box center [665, 104] width 903 height 22
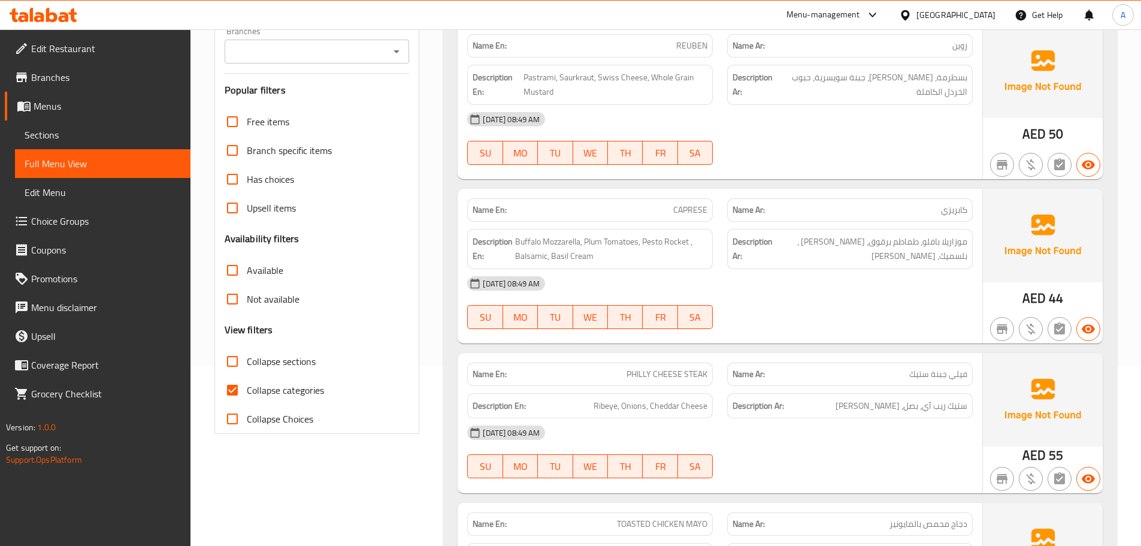
scroll to position [240, 0]
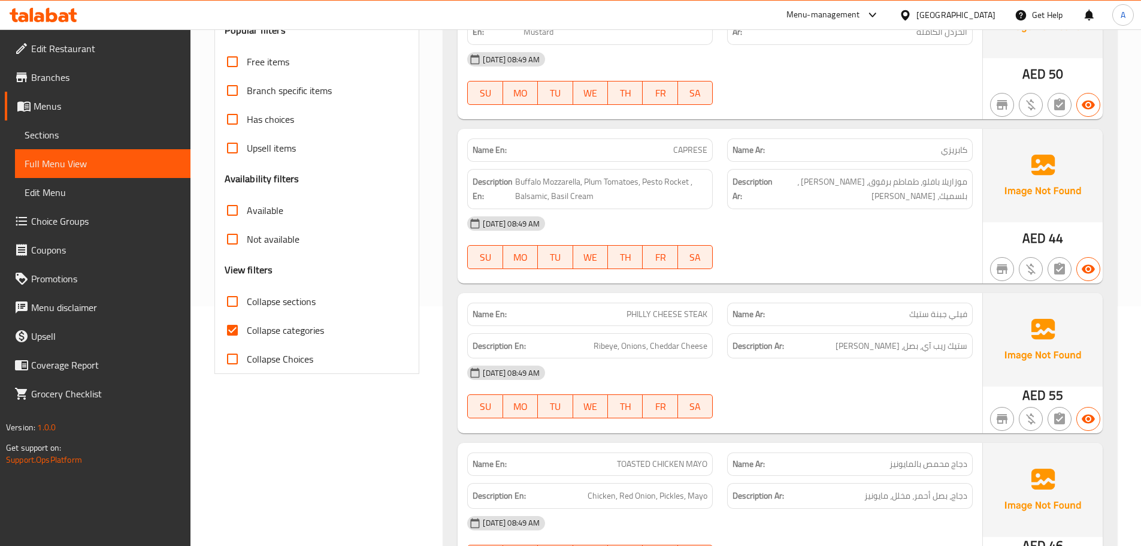
click at [287, 331] on span "Collapse categories" at bounding box center [285, 330] width 77 height 14
click at [247, 331] on input "Collapse categories" at bounding box center [232, 330] width 29 height 29
checkbox input "false"
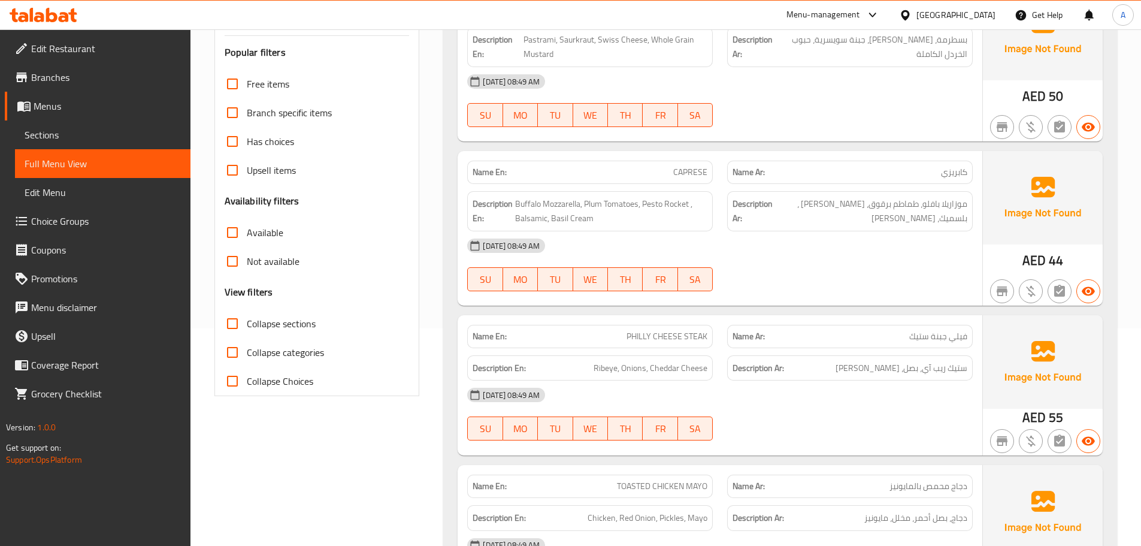
scroll to position [0, 0]
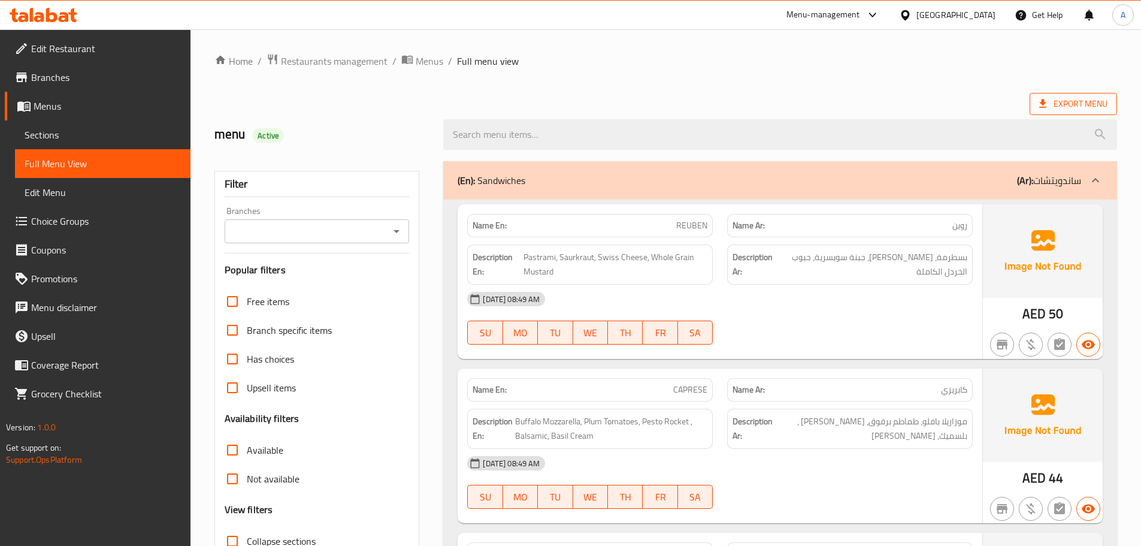
click at [1073, 102] on span "Export Menu" at bounding box center [1073, 103] width 68 height 15
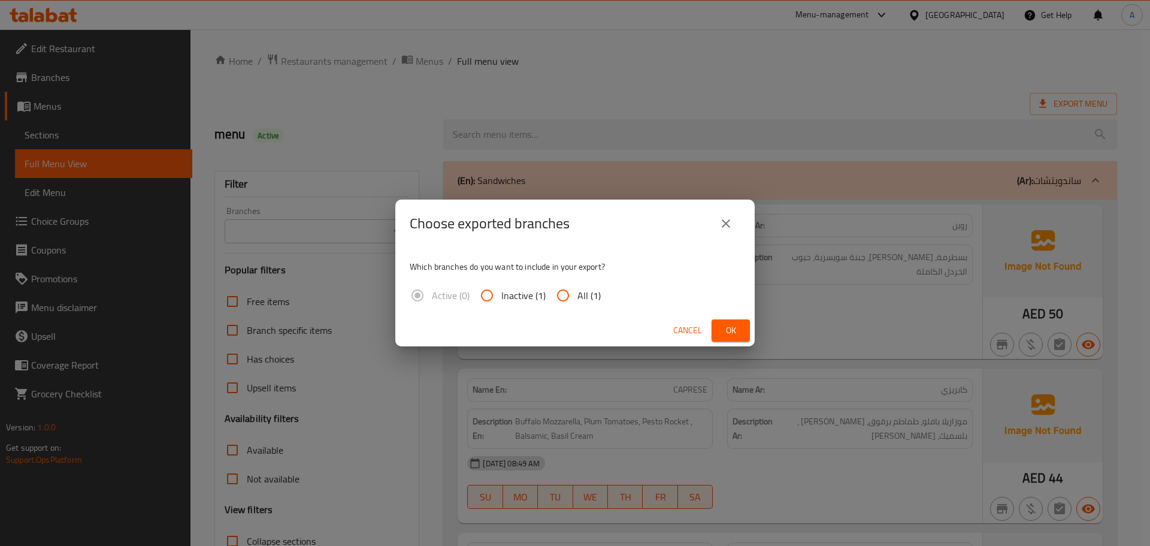
click at [585, 299] on span "All (1)" at bounding box center [588, 295] width 23 height 14
click at [577, 299] on input "All (1)" at bounding box center [563, 295] width 29 height 29
radio input "true"
click at [721, 328] on button "Ok" at bounding box center [731, 330] width 38 height 22
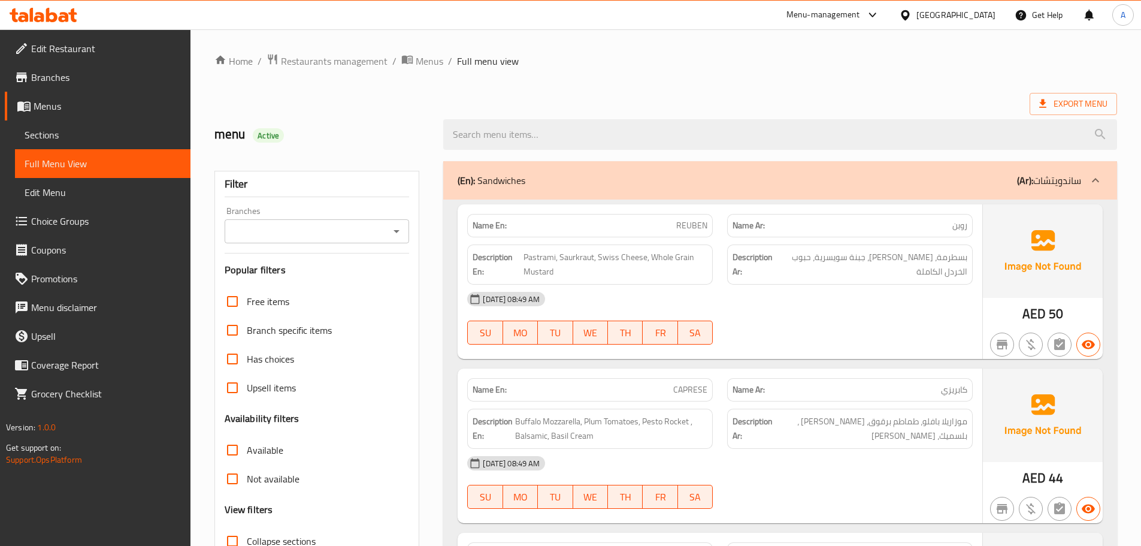
click at [145, 143] on link "Sections" at bounding box center [103, 134] width 176 height 29
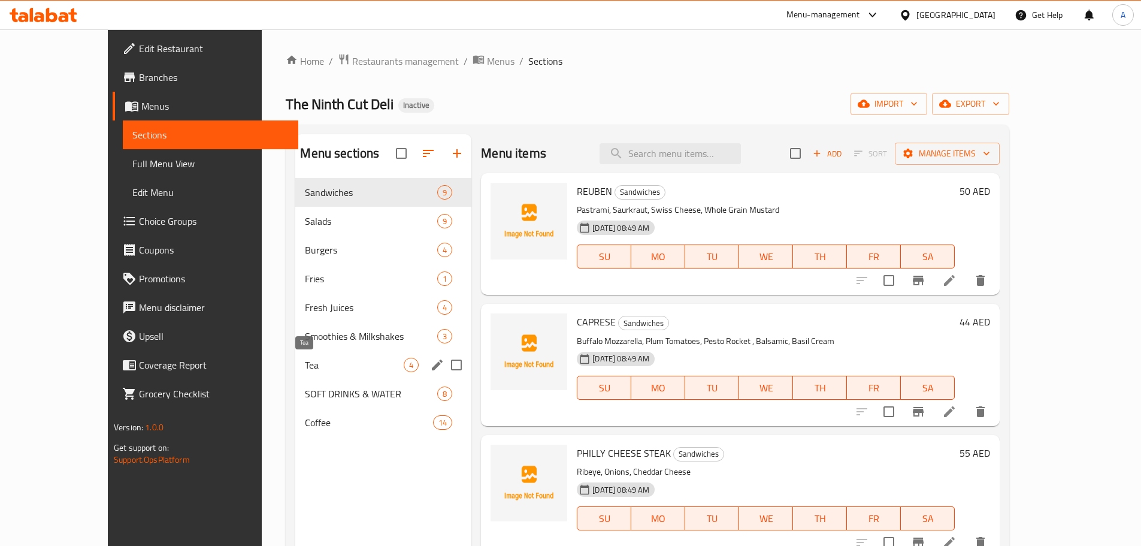
click at [305, 370] on span "Tea" at bounding box center [354, 365] width 99 height 14
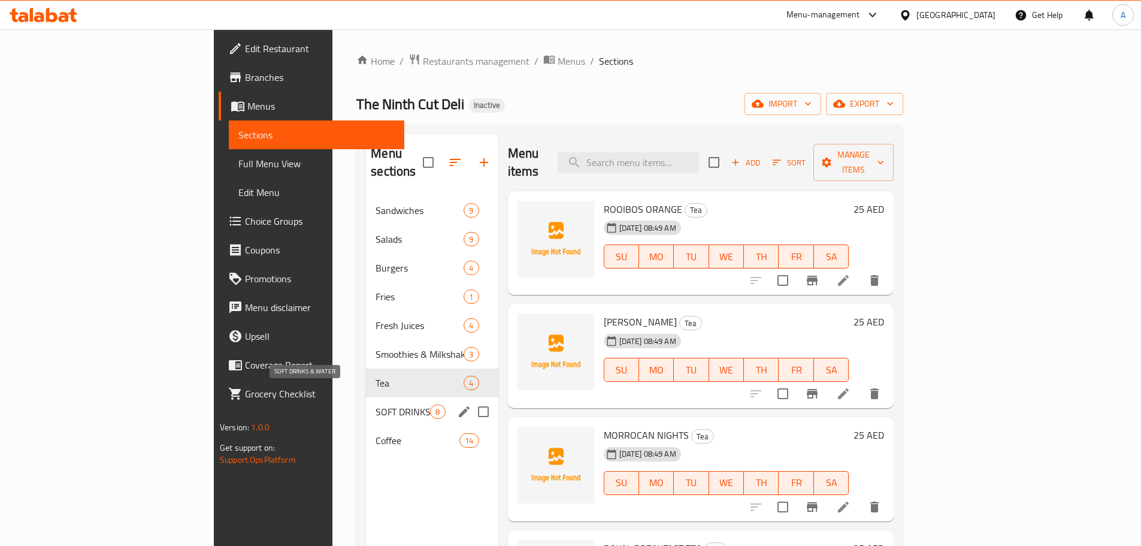
click at [376, 404] on span "SOFT DRINKS & WATER" at bounding box center [403, 411] width 55 height 14
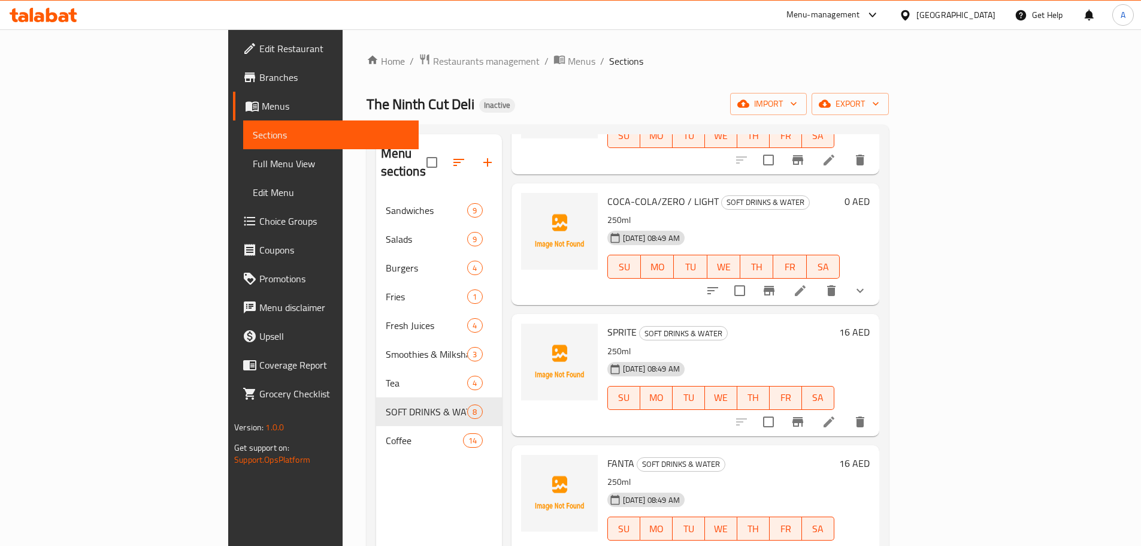
scroll to position [412, 0]
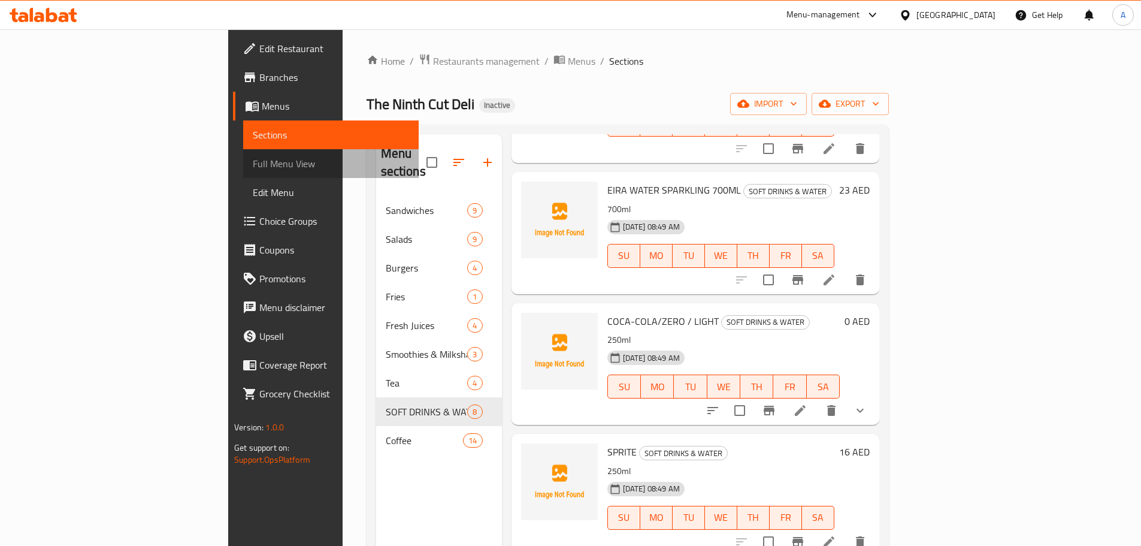
click at [253, 159] on span "Full Menu View" at bounding box center [331, 163] width 156 height 14
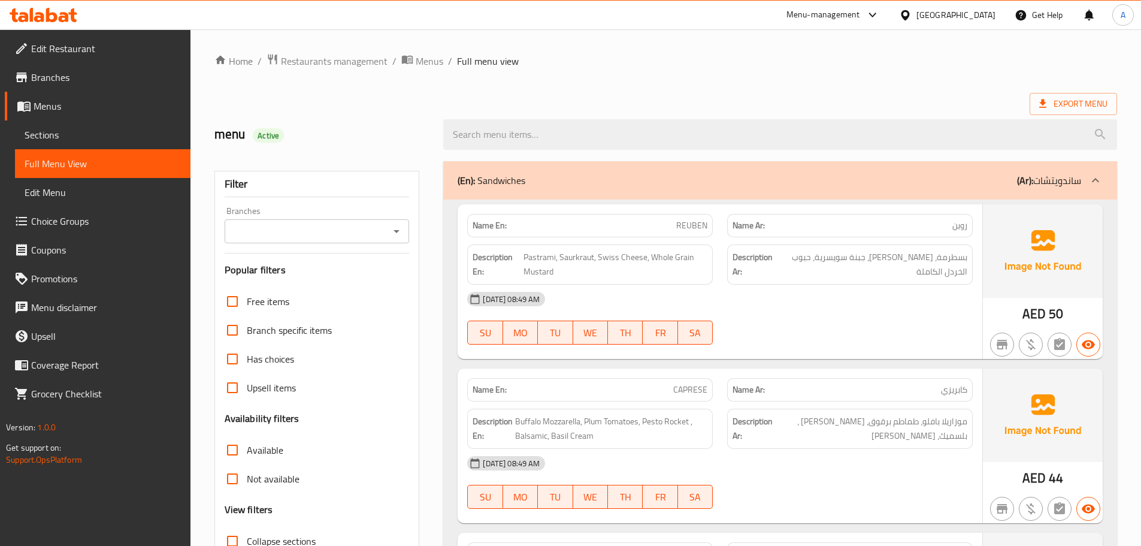
scroll to position [180, 0]
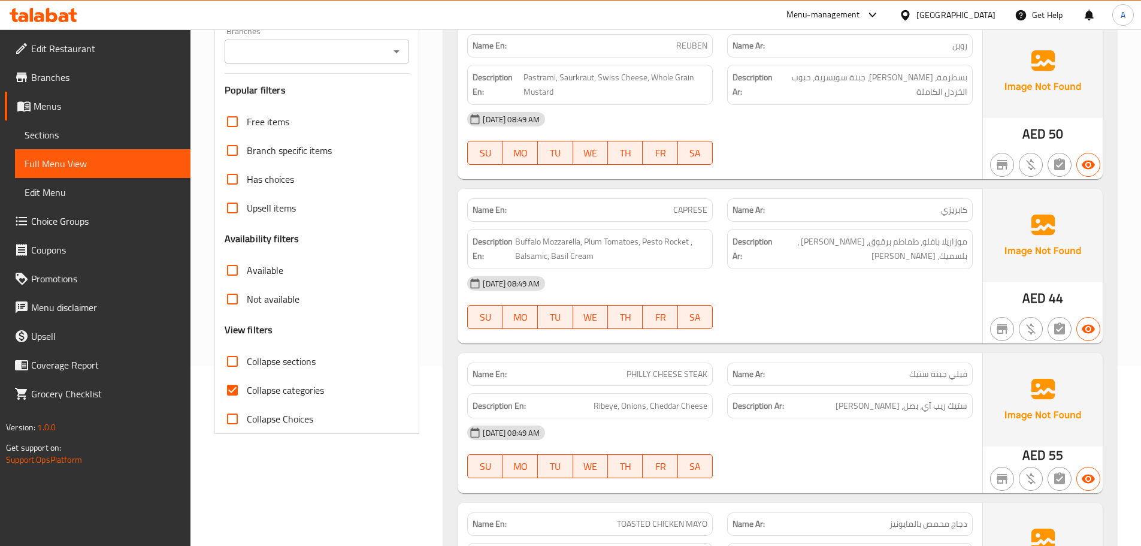
click at [247, 391] on span "Collapse categories" at bounding box center [285, 390] width 77 height 14
click at [247, 391] on input "Collapse categories" at bounding box center [232, 390] width 29 height 29
checkbox input "false"
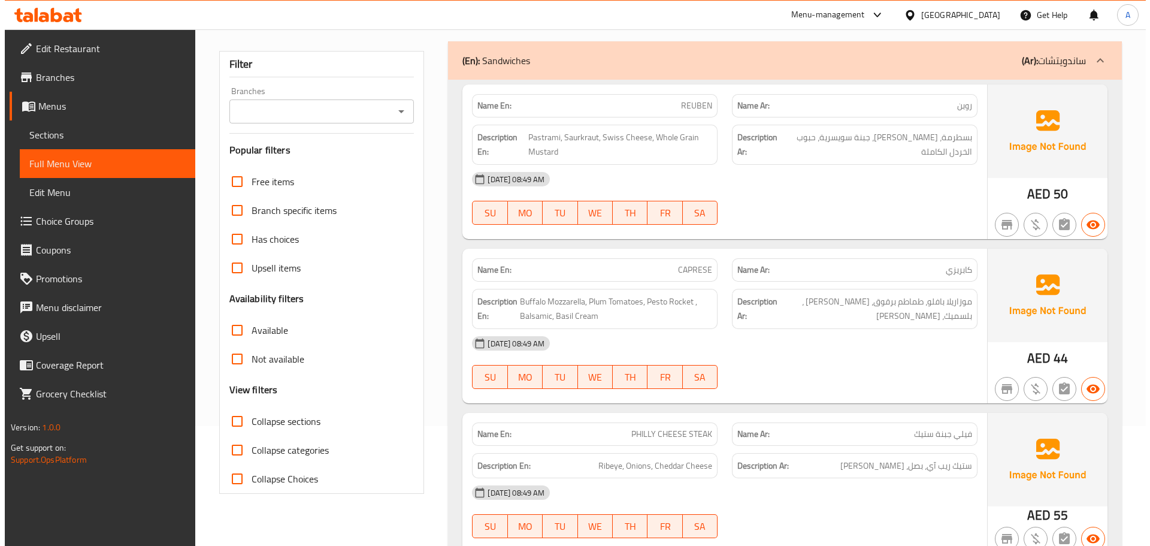
scroll to position [0, 0]
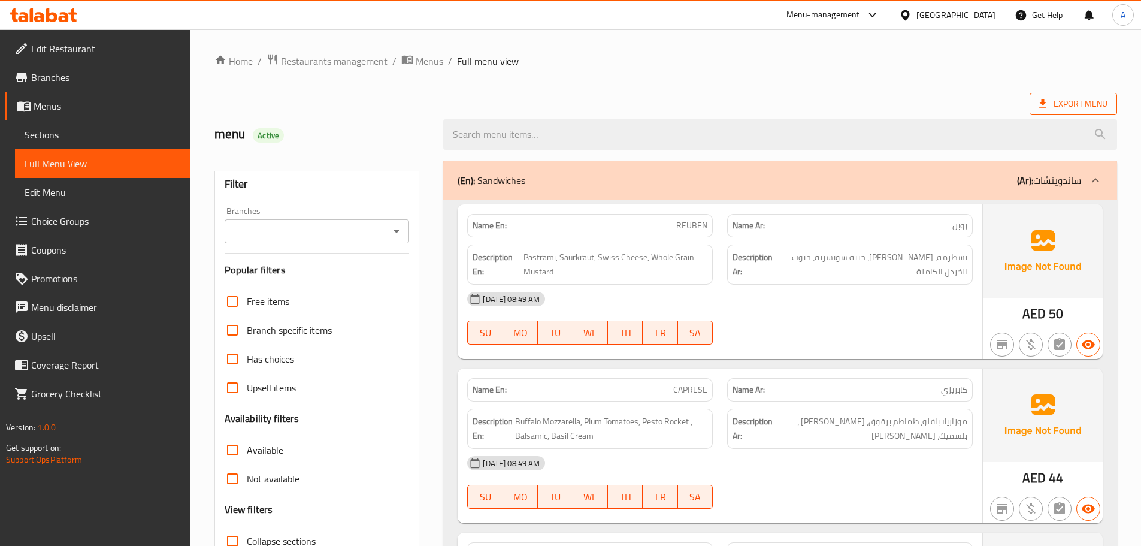
click at [1047, 102] on icon at bounding box center [1043, 104] width 12 height 12
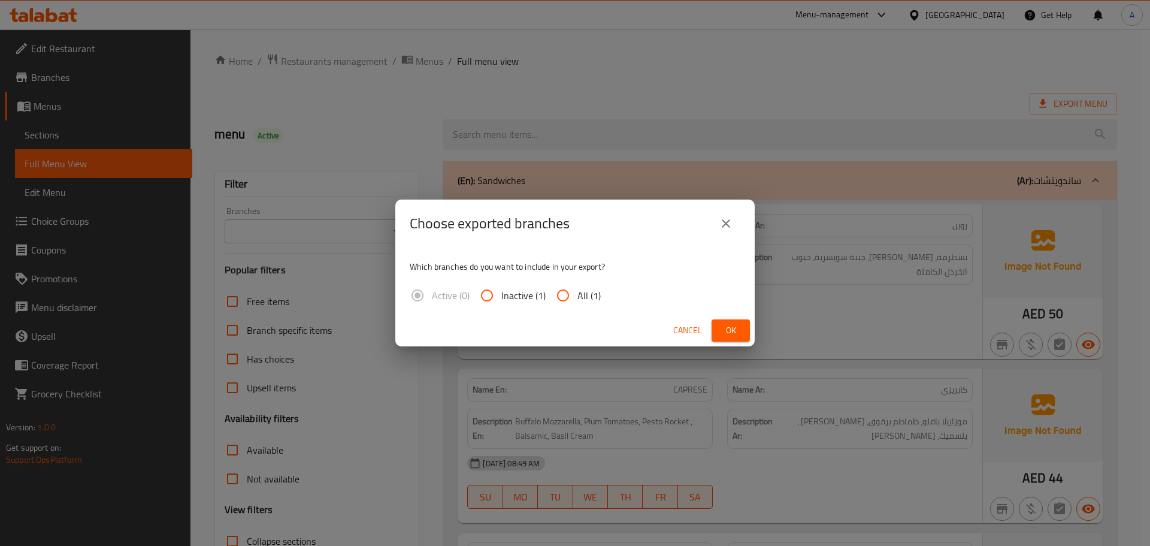
click at [562, 295] on input "All (1)" at bounding box center [563, 295] width 29 height 29
radio input "true"
click at [727, 329] on span "Ok" at bounding box center [730, 330] width 19 height 15
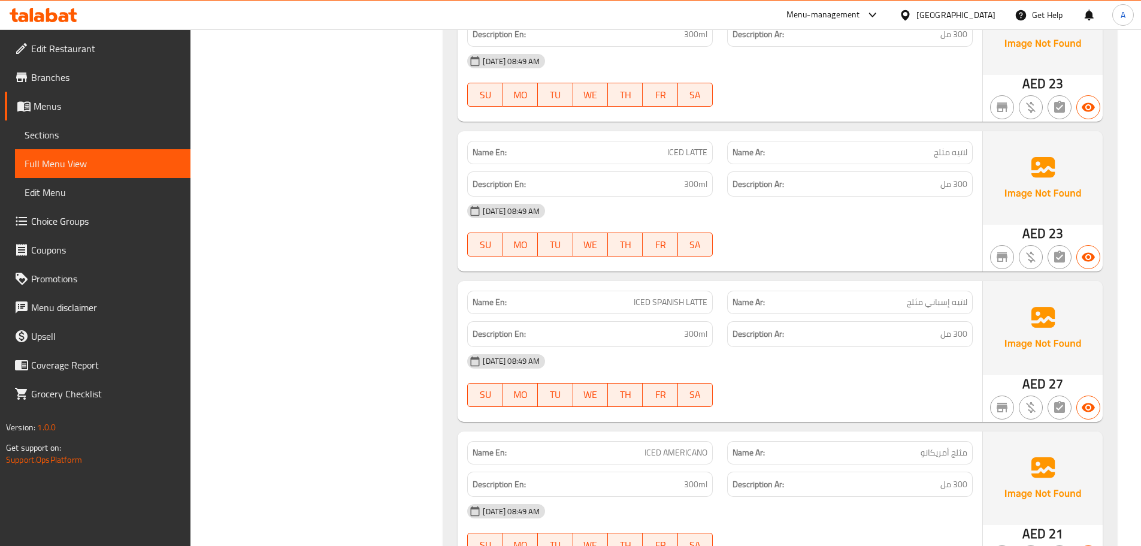
scroll to position [8853, 0]
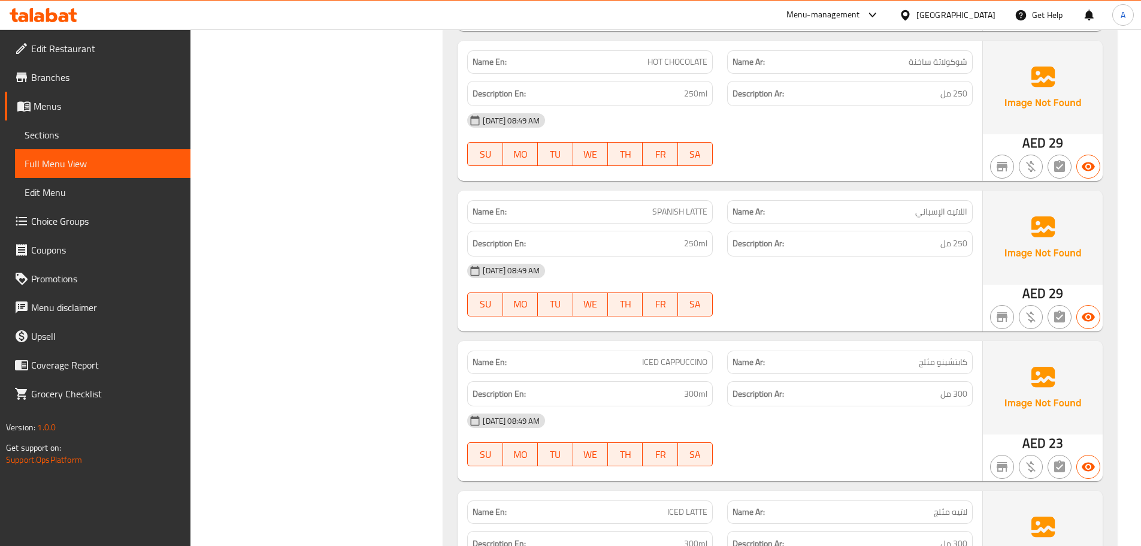
click at [71, 50] on span "Edit Restaurant" at bounding box center [106, 48] width 150 height 14
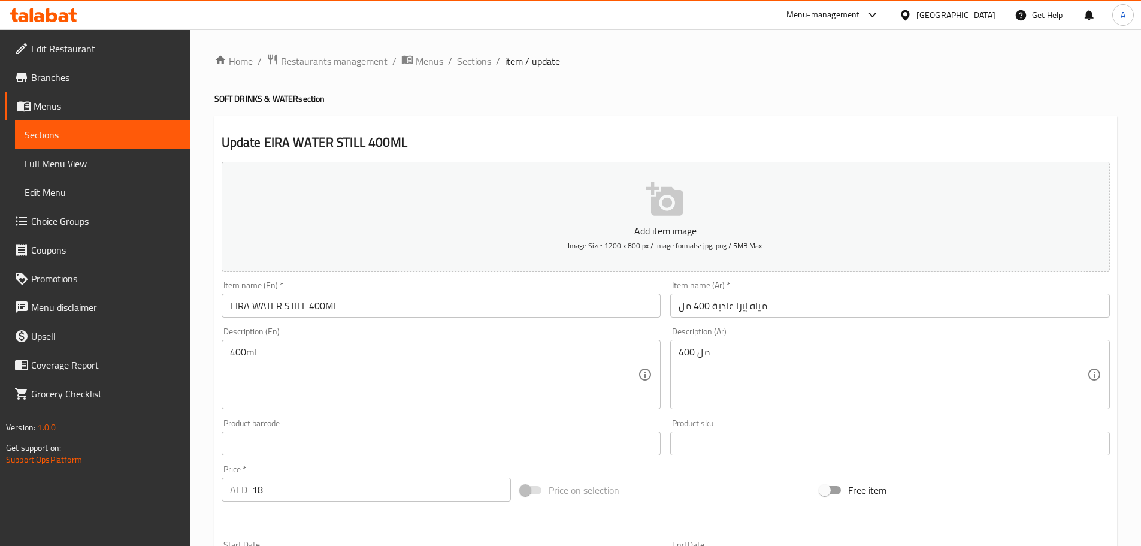
click at [552, 307] on input "EIRA WATER STILL 400ML" at bounding box center [442, 306] width 440 height 24
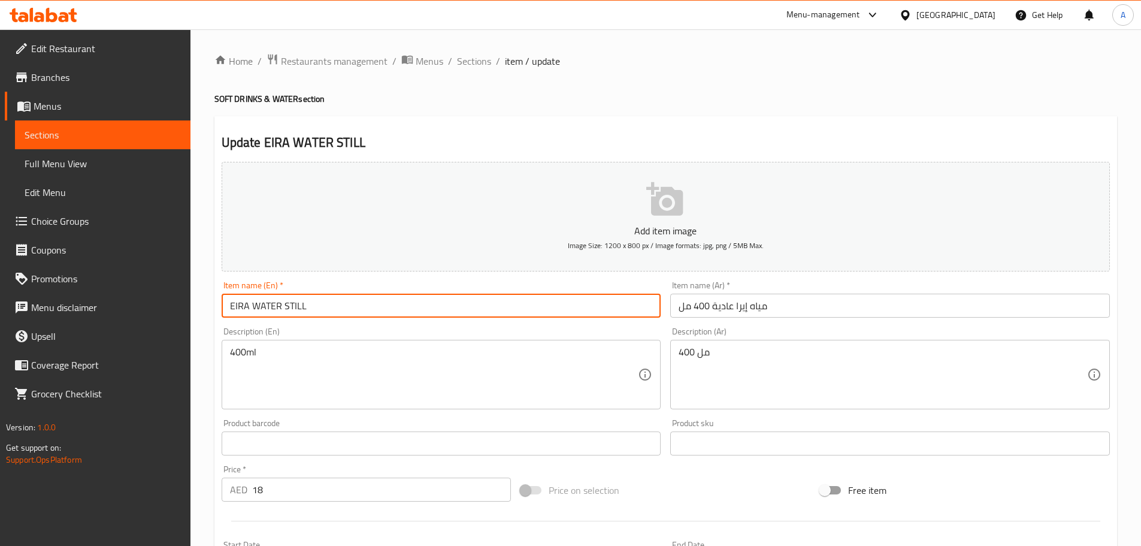
type input "EIRA WATER STILL"
click at [815, 303] on input "مياه إيرا عادية 400 مل" at bounding box center [890, 306] width 440 height 24
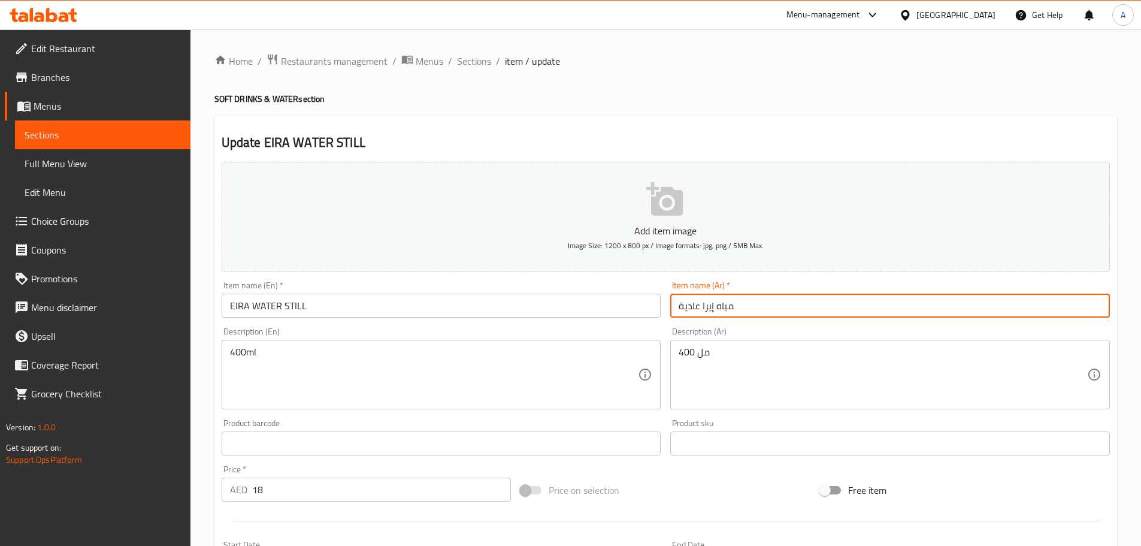
type input "مياه إيرا عادية"
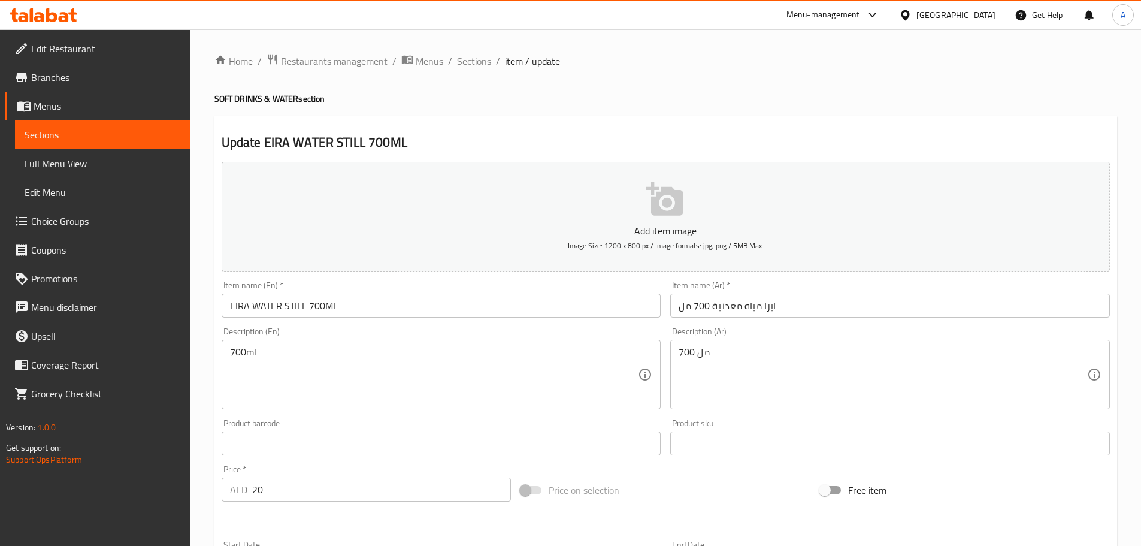
click at [826, 305] on input "ايرا مياه معدنية 700 مل" at bounding box center [890, 306] width 440 height 24
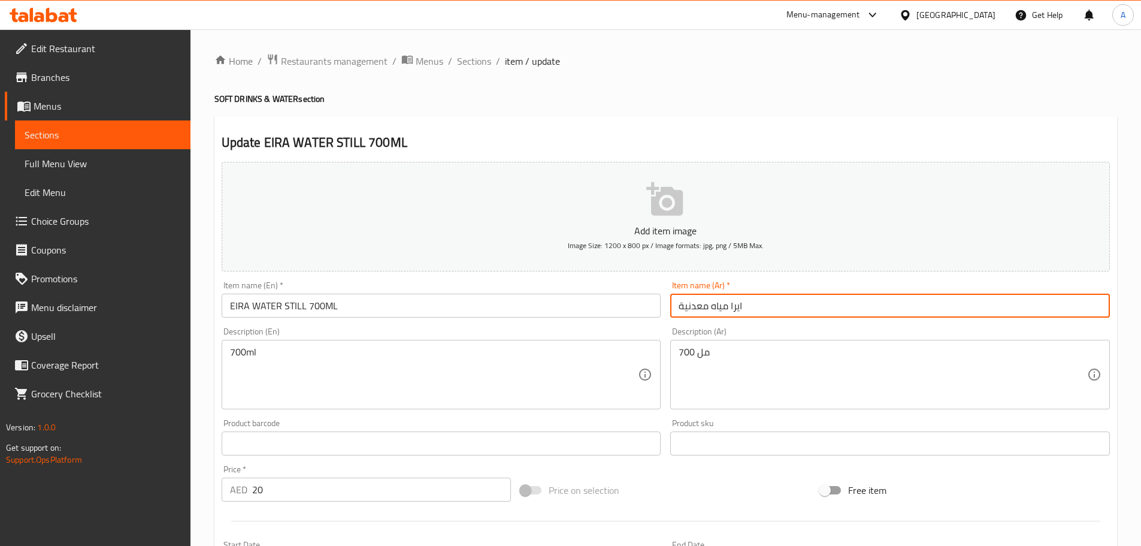
type input "ايرا مياه معدنية"
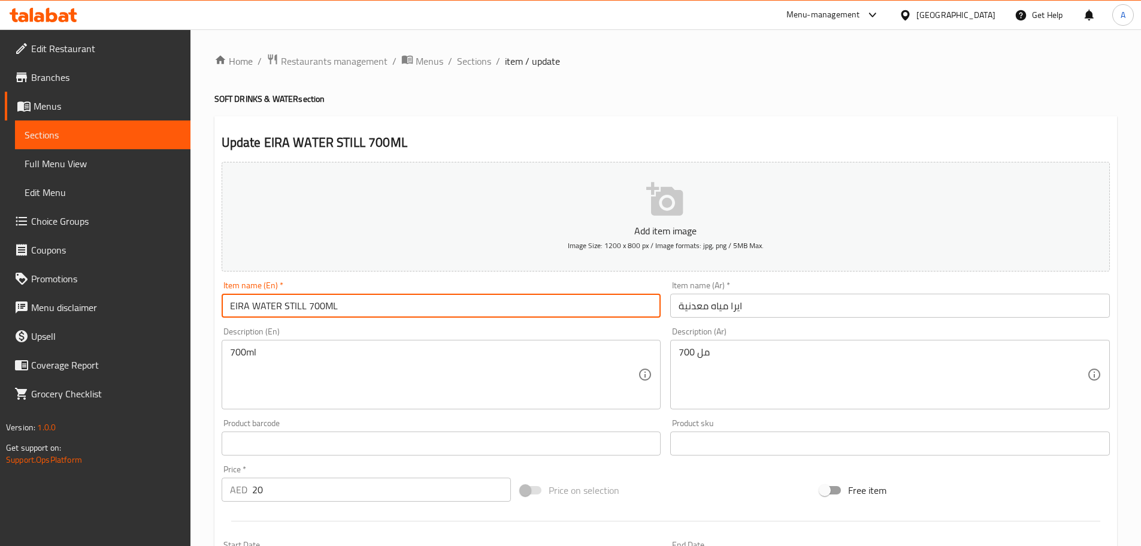
click at [385, 307] on input "EIRA WATER STILL 700ML" at bounding box center [442, 306] width 440 height 24
type input "EIRA WATER STILL"
click at [446, 301] on input "EIRA WATER SPARKLING 400ML" at bounding box center [442, 306] width 440 height 24
type input "EIRA WATER SPARKLING"
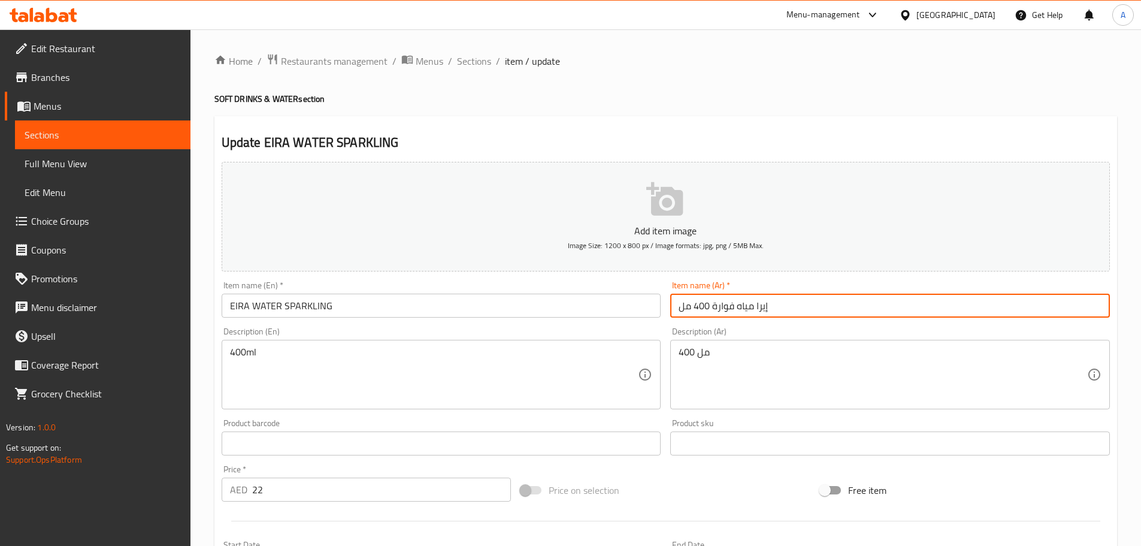
click at [807, 310] on input "إيرا مياه فوارة 400 مل" at bounding box center [890, 306] width 440 height 24
type input "إيرا مياه فوارة"
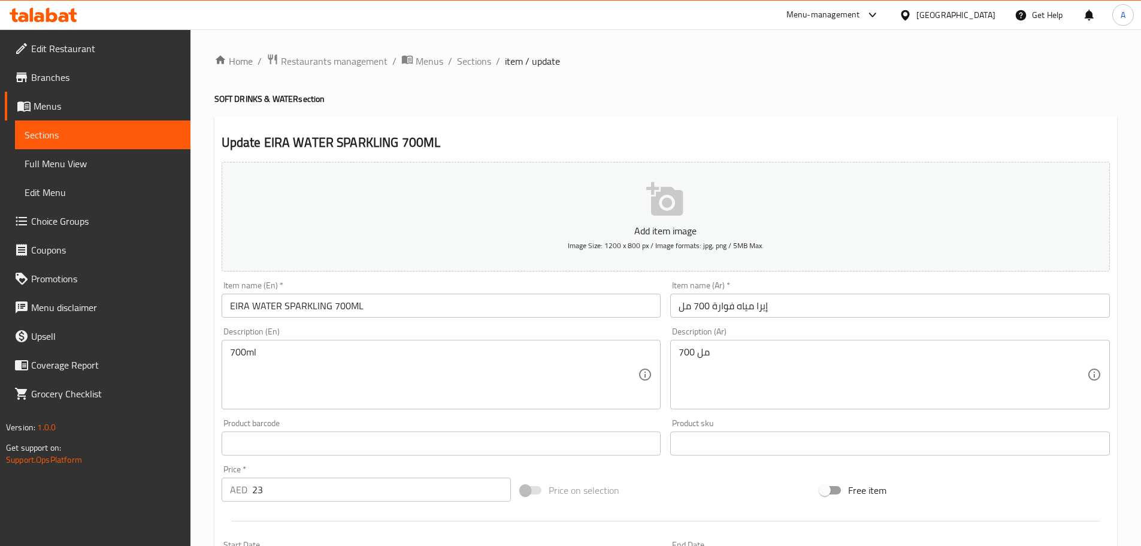
click at [777, 310] on input "إيرا مياه فوارة 700 مل" at bounding box center [890, 306] width 440 height 24
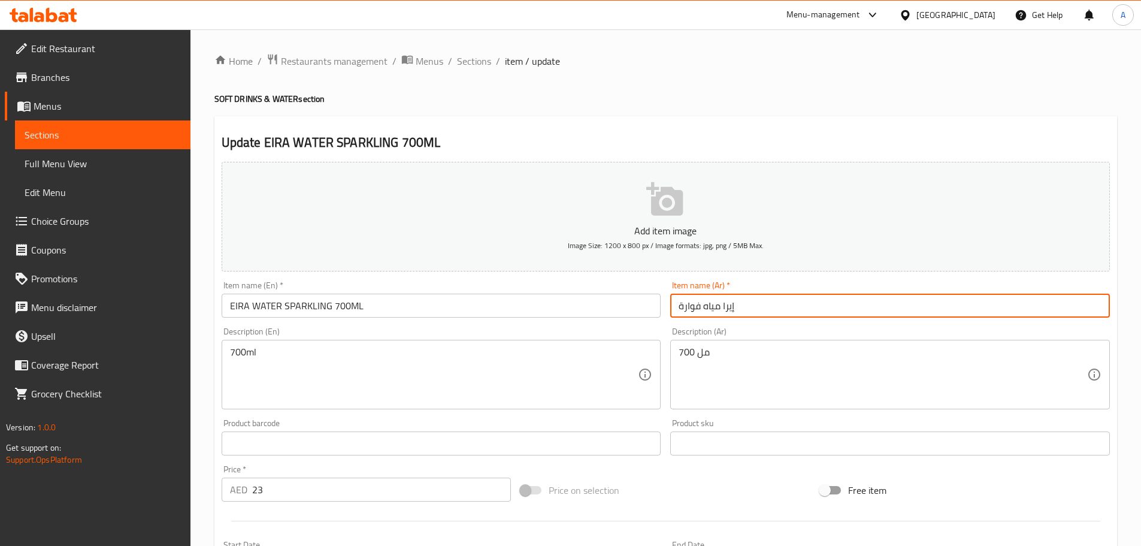
type input "إيرا مياه فوارة"
click at [431, 311] on input "EIRA WATER SPARKLING 700ML" at bounding box center [442, 306] width 440 height 24
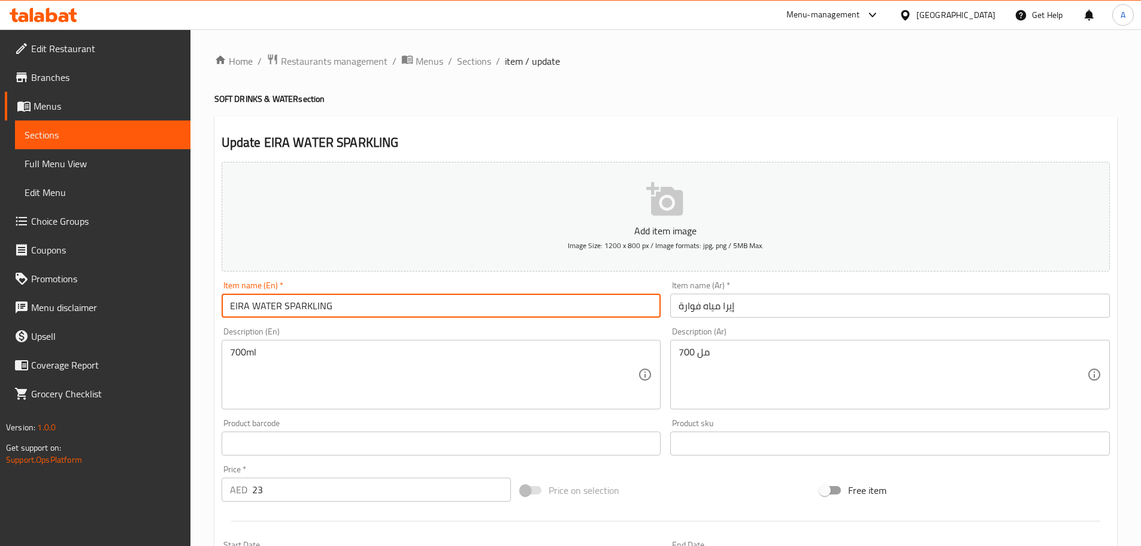
type input "EIRA WATER SPARKLING"
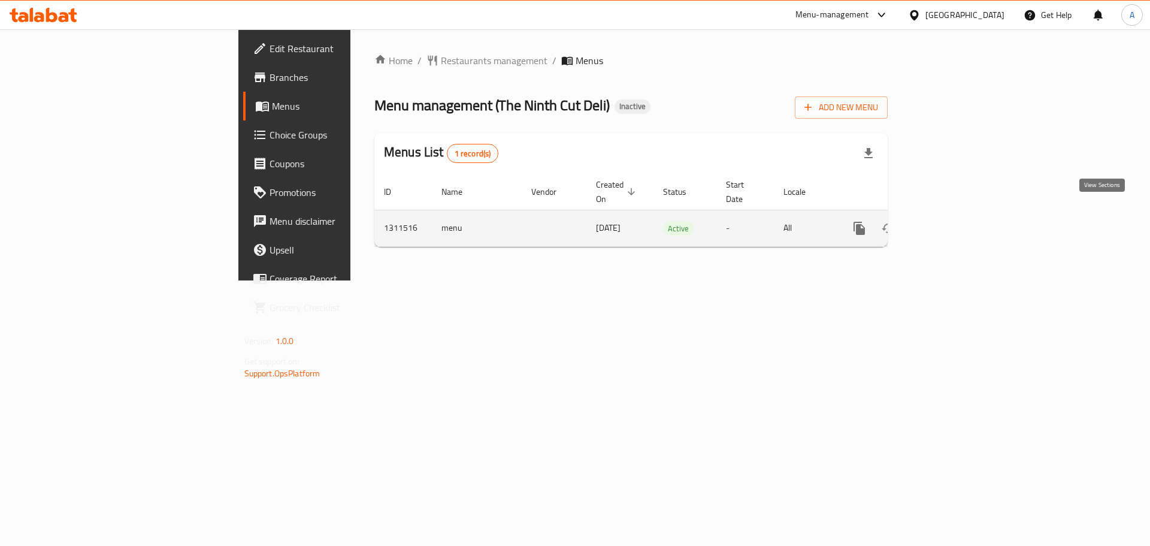
click at [960, 217] on link "enhanced table" at bounding box center [945, 228] width 29 height 29
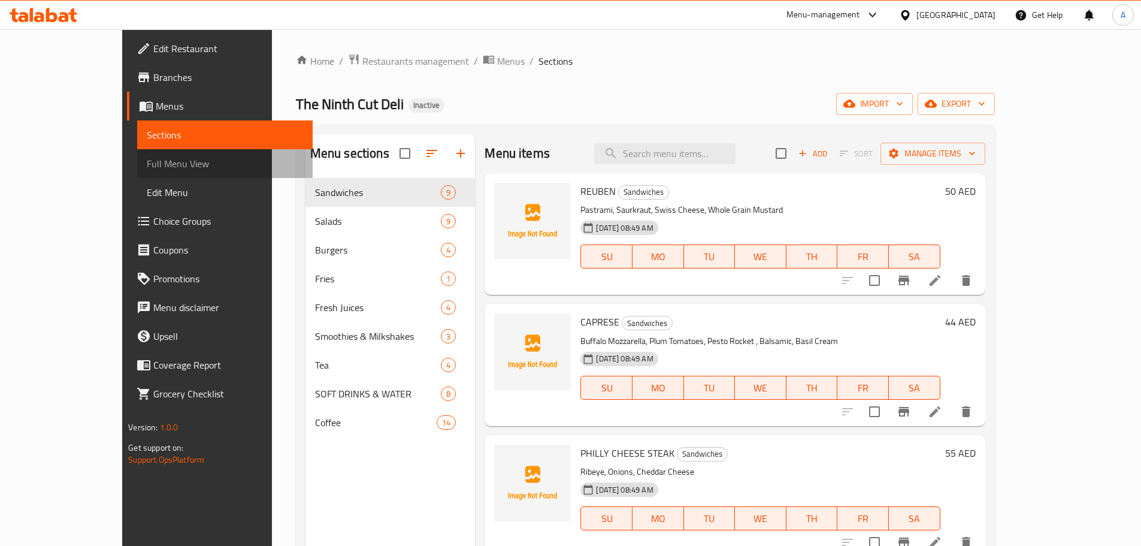
click at [147, 169] on span "Full Menu View" at bounding box center [225, 163] width 156 height 14
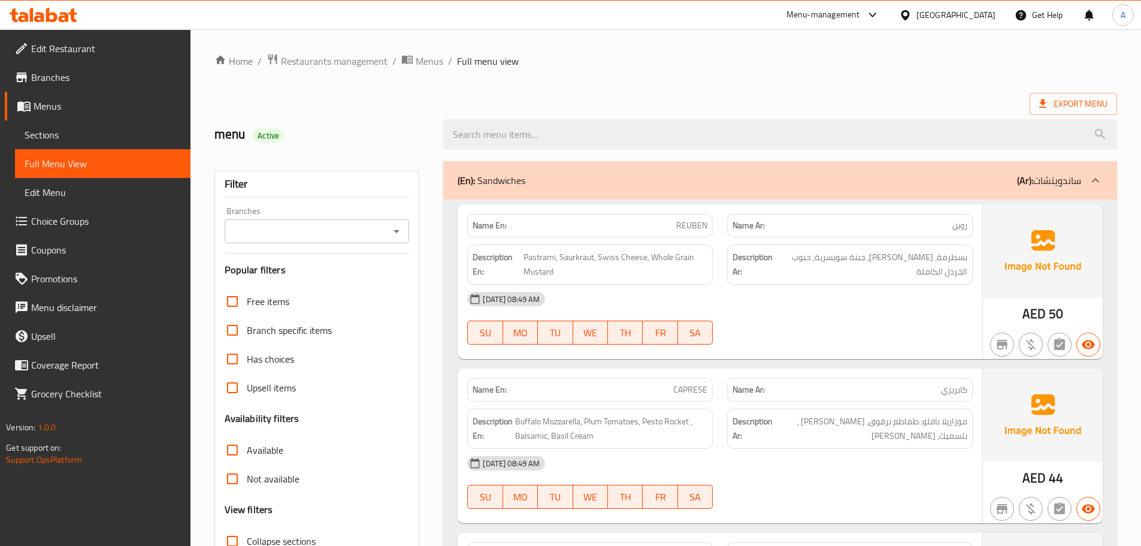
scroll to position [180, 0]
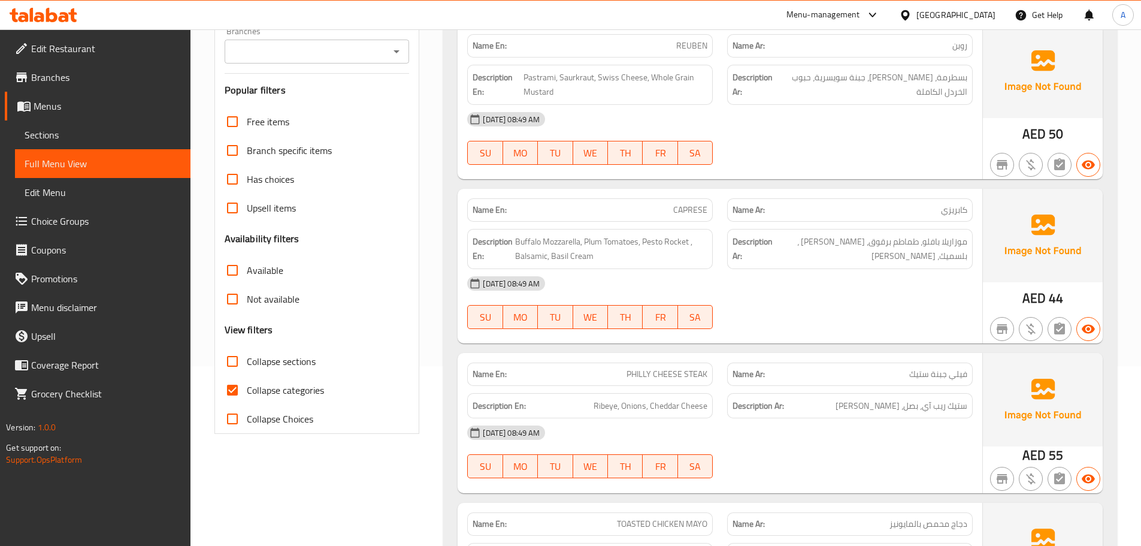
click at [274, 390] on span "Collapse categories" at bounding box center [285, 390] width 77 height 14
click at [247, 390] on input "Collapse categories" at bounding box center [232, 390] width 29 height 29
checkbox input "false"
click at [391, 275] on div "Available" at bounding box center [317, 270] width 185 height 29
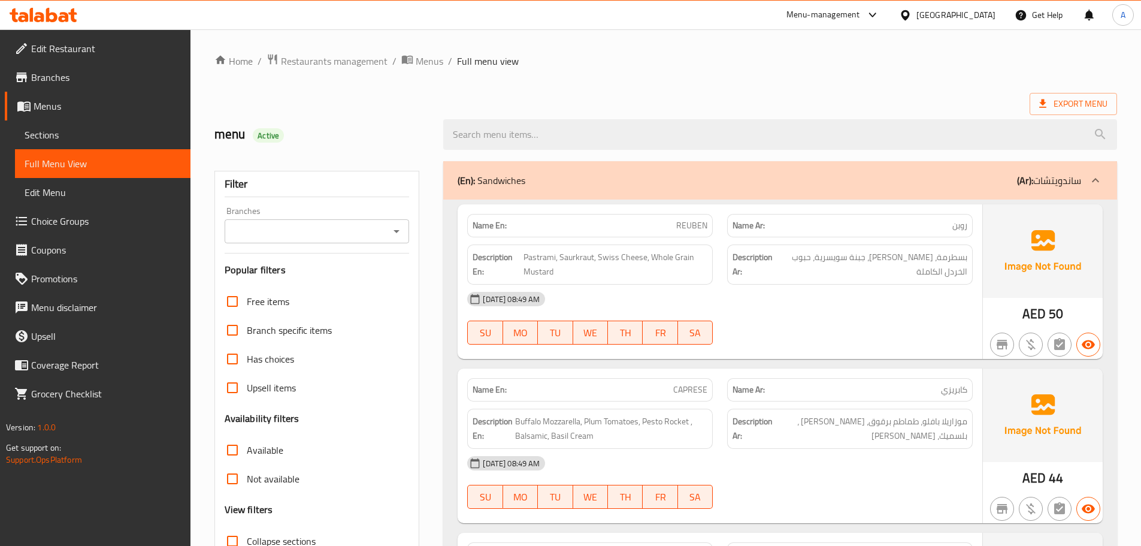
click at [53, 77] on span "Branches" at bounding box center [106, 77] width 150 height 14
